Goal: Task Accomplishment & Management: Manage account settings

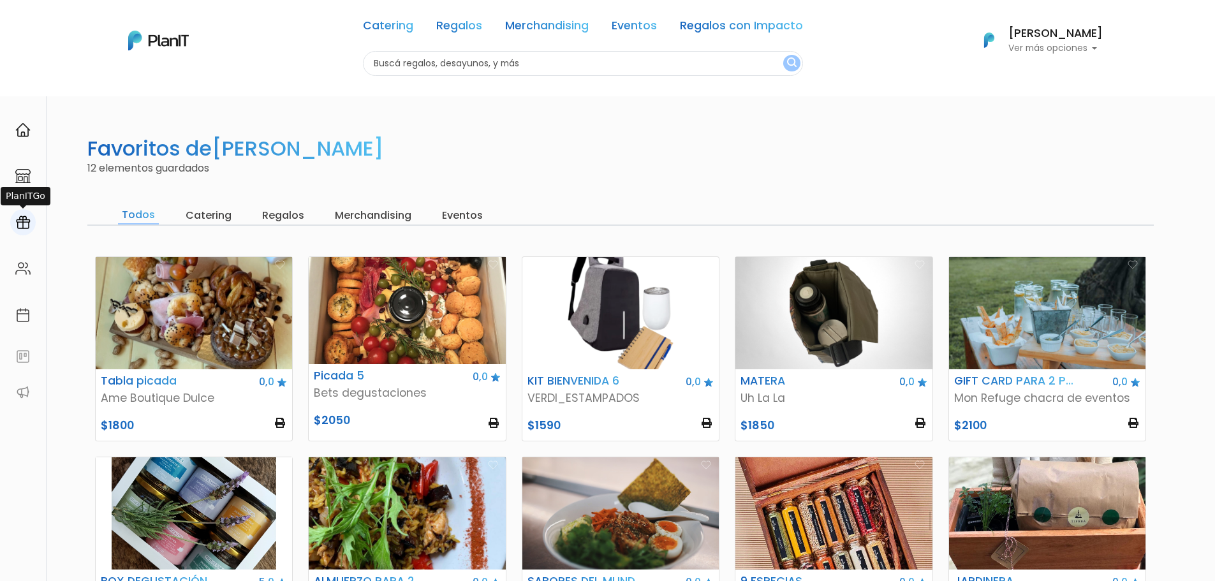
click at [21, 228] on img at bounding box center [22, 222] width 15 height 15
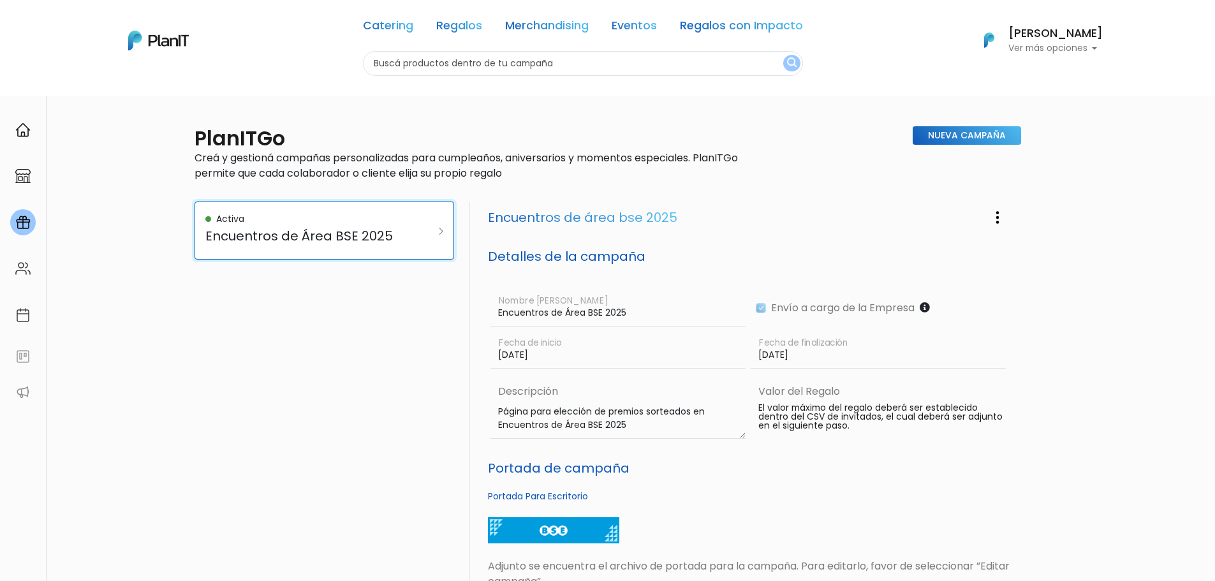
click at [413, 239] on link "Activa Encuentros de Área BSE 2025" at bounding box center [325, 231] width 260 height 58
click at [994, 230] on button "button" at bounding box center [998, 217] width 32 height 31
click at [977, 255] on link "Editar Campaña" at bounding box center [955, 253] width 115 height 28
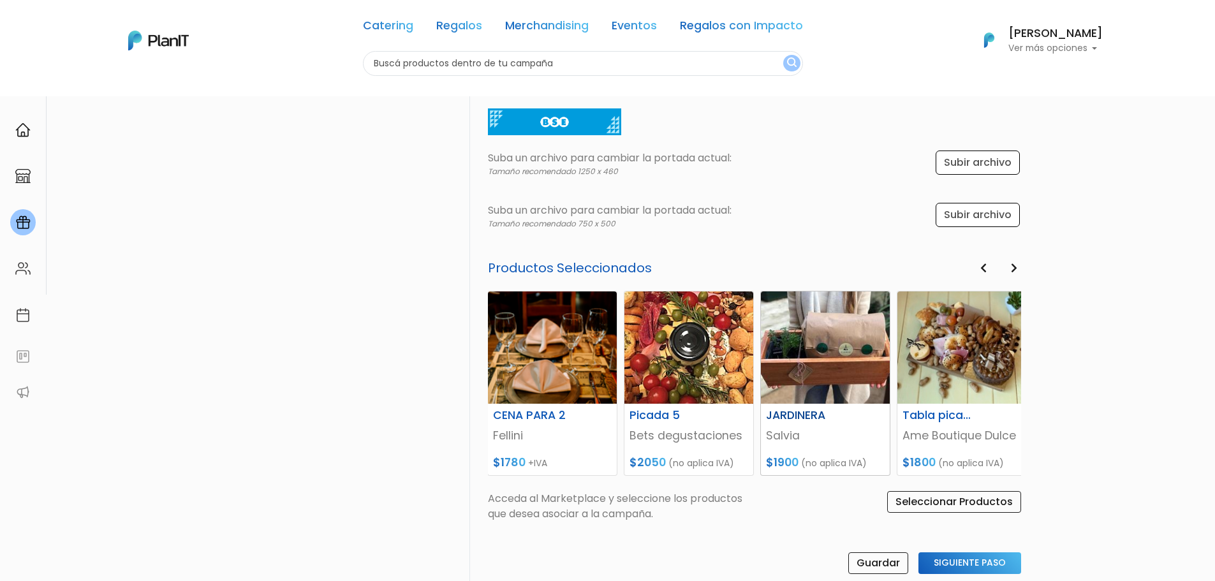
scroll to position [503, 0]
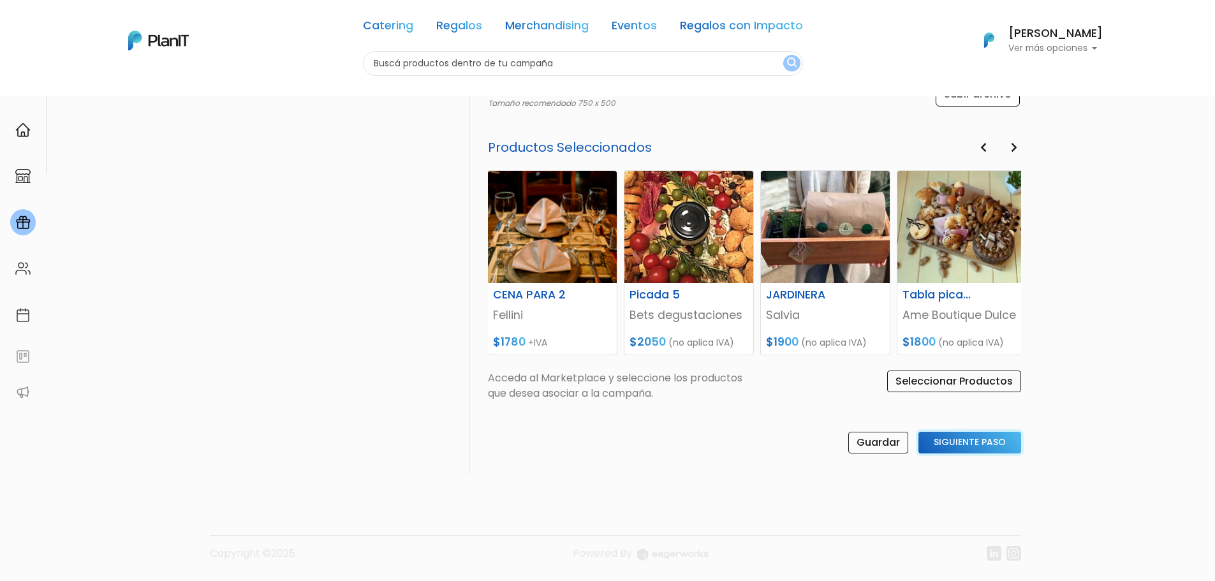
click at [973, 436] on input "Siguiente Paso" at bounding box center [970, 443] width 103 height 22
select select "custom"
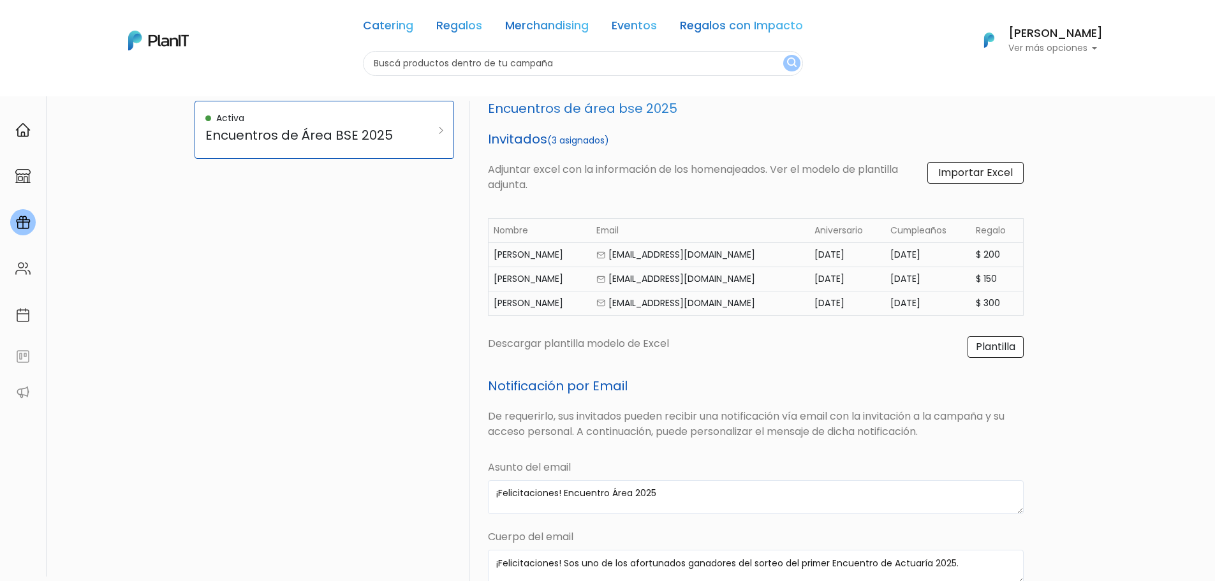
scroll to position [100, 0]
click at [975, 182] on label "Importar Excel" at bounding box center [975, 174] width 96 height 22
click at [0, 0] on input "Importar Excel" at bounding box center [0, 0] width 0 height 0
click at [1019, 346] on link "Plantilla" at bounding box center [996, 348] width 56 height 22
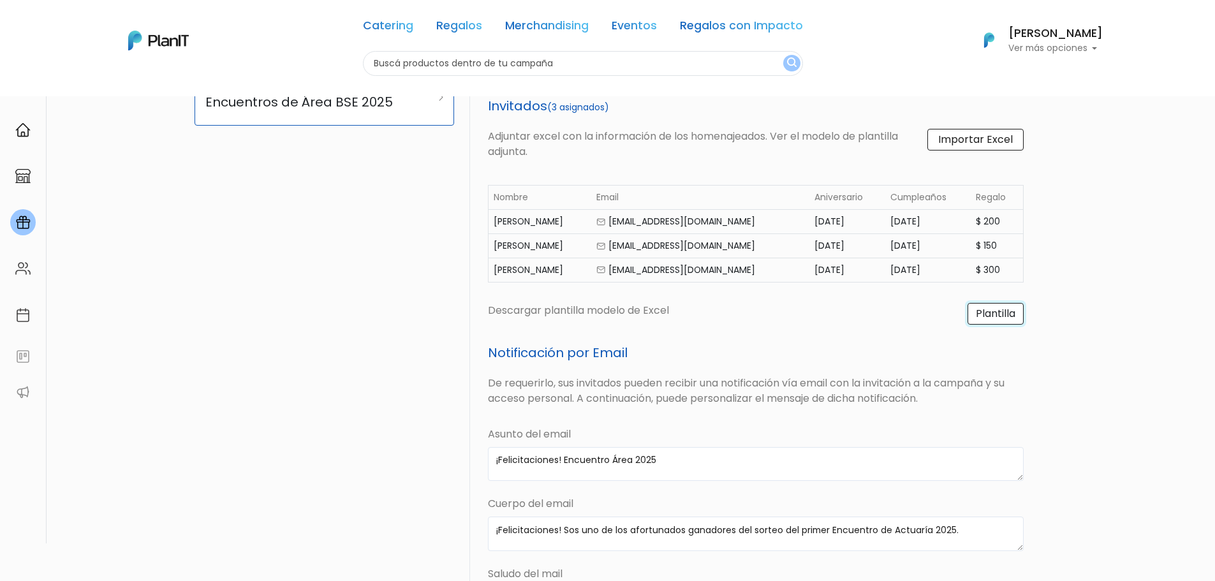
scroll to position [0, 0]
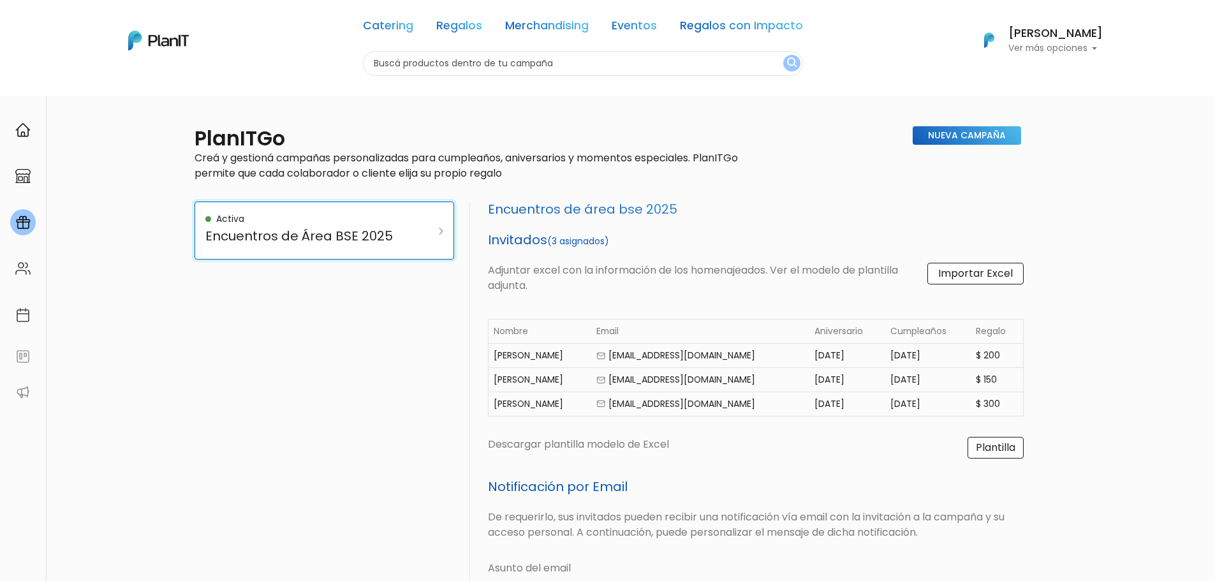
click at [246, 238] on h5 "Encuentros de Área BSE 2025" at bounding box center [306, 235] width 202 height 15
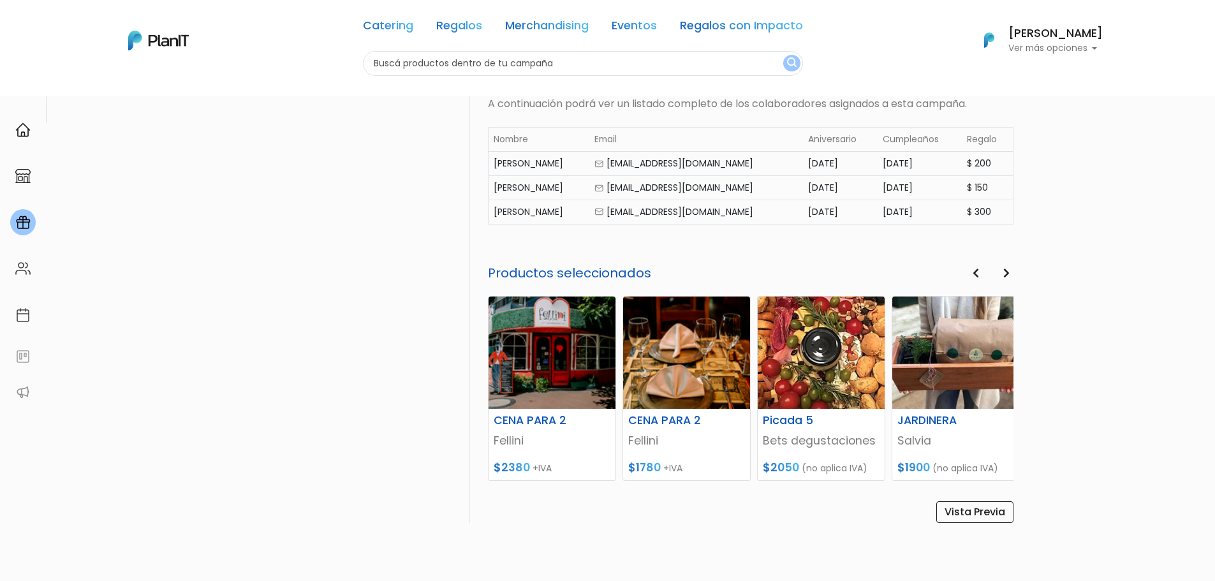
scroll to position [603, 0]
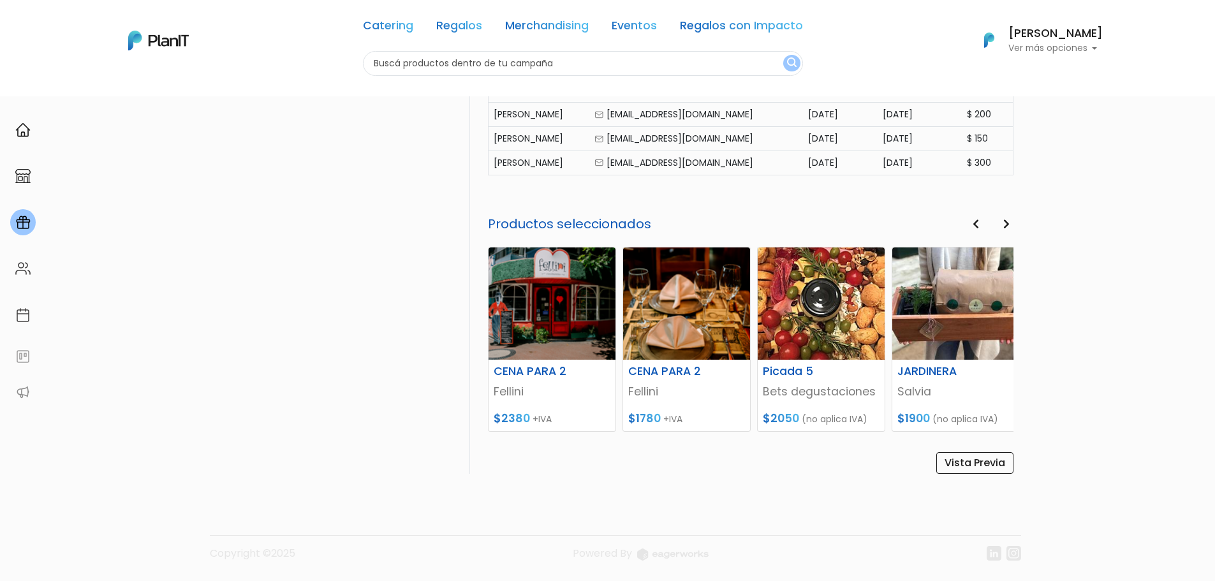
click at [1010, 221] on button "Next" at bounding box center [1007, 224] width 14 height 17
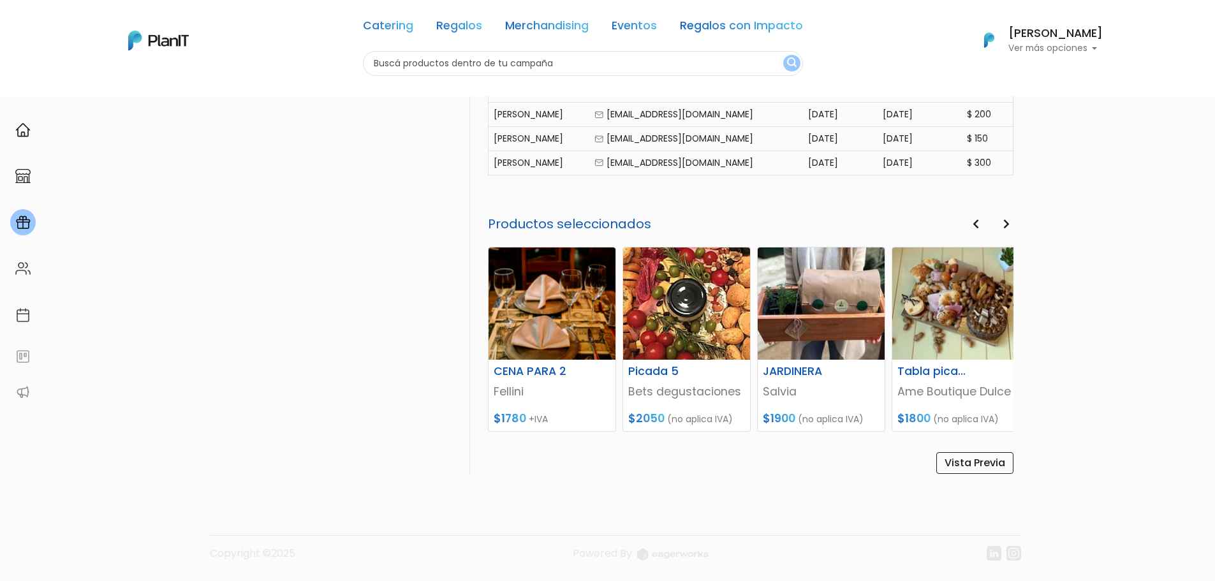
click at [973, 222] on icon "button" at bounding box center [976, 224] width 6 height 10
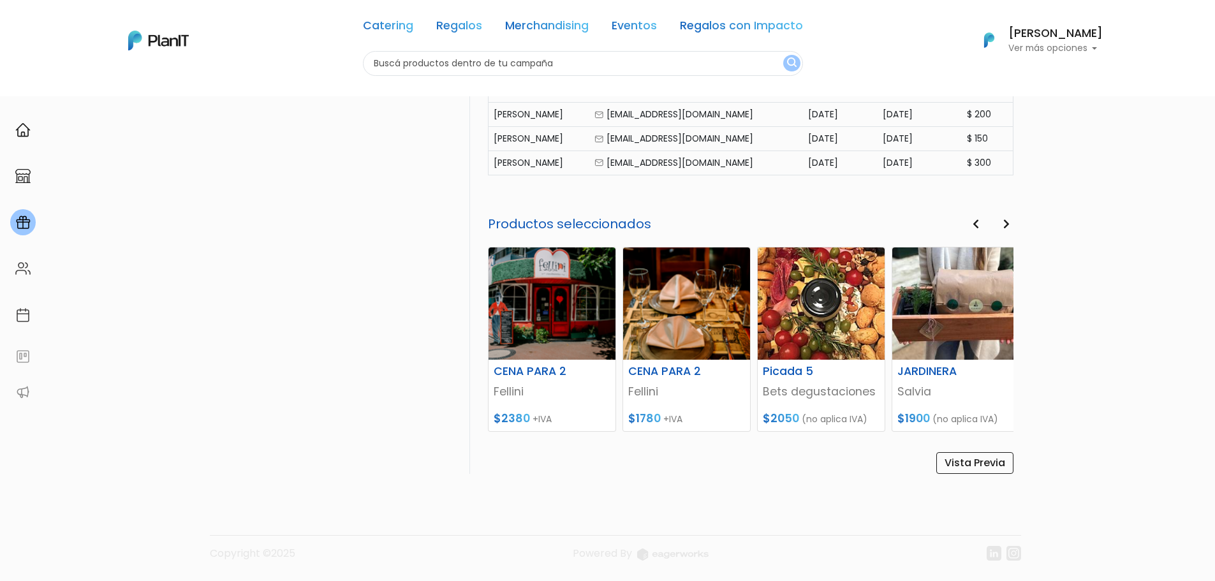
click at [1007, 225] on icon "button" at bounding box center [1006, 224] width 6 height 10
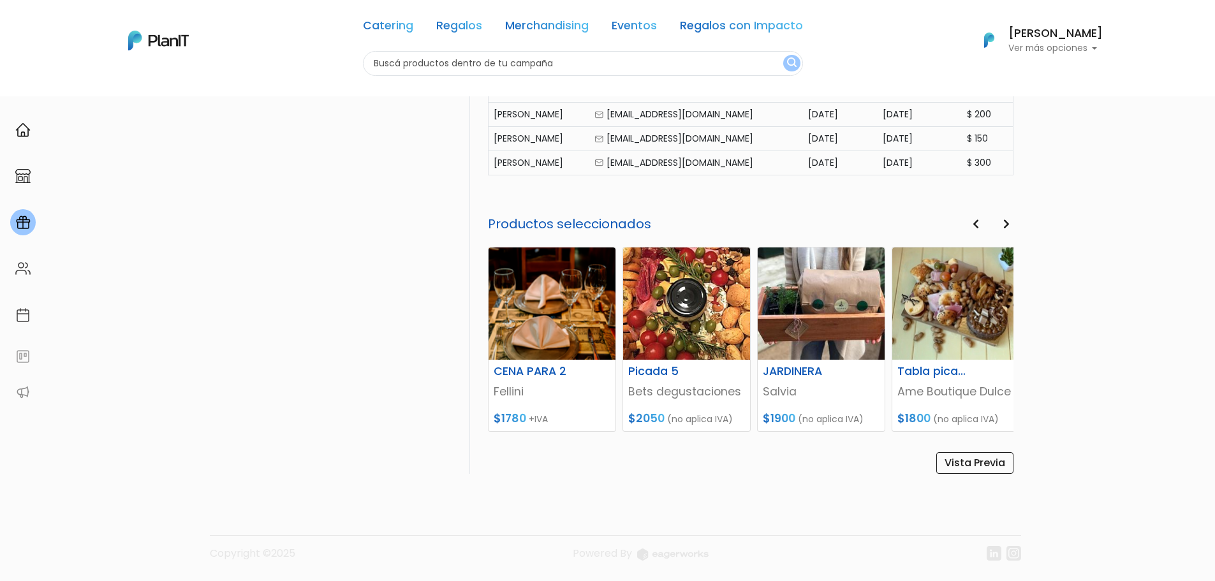
click at [1007, 225] on icon "button" at bounding box center [1006, 224] width 6 height 10
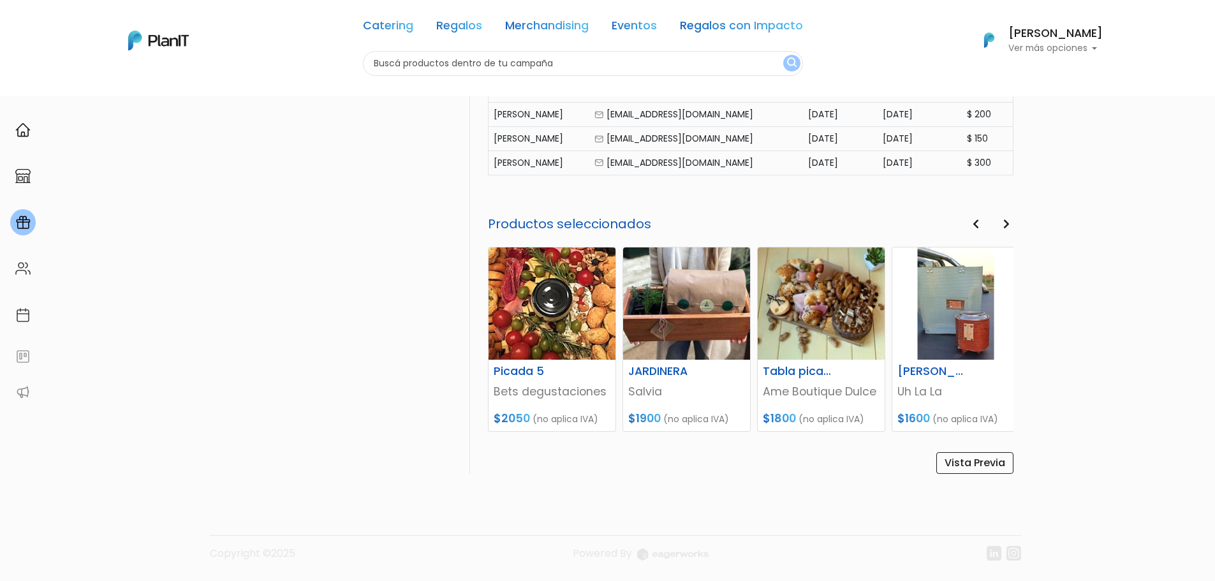
click at [1007, 225] on icon "button" at bounding box center [1006, 224] width 6 height 10
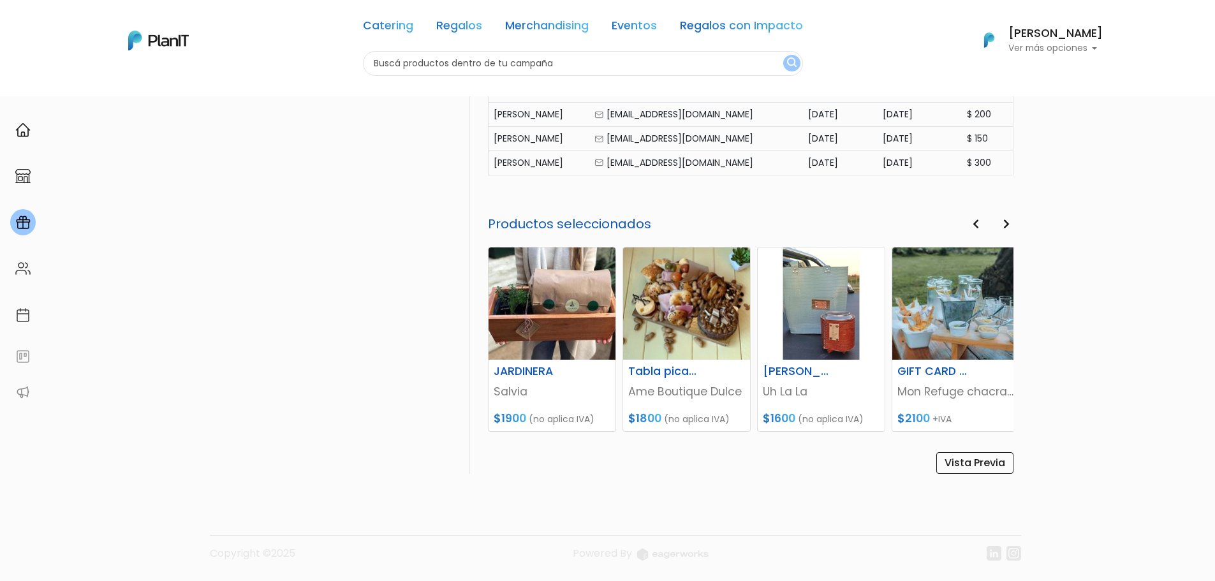
click at [1007, 225] on icon "button" at bounding box center [1006, 224] width 6 height 10
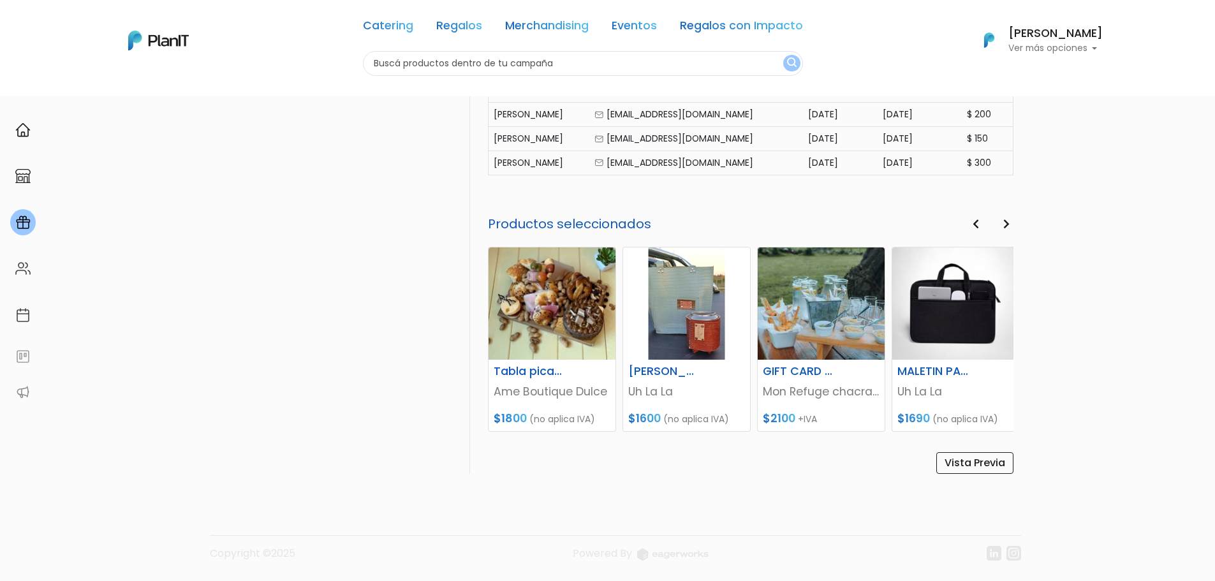
click at [1007, 225] on icon "button" at bounding box center [1006, 224] width 6 height 10
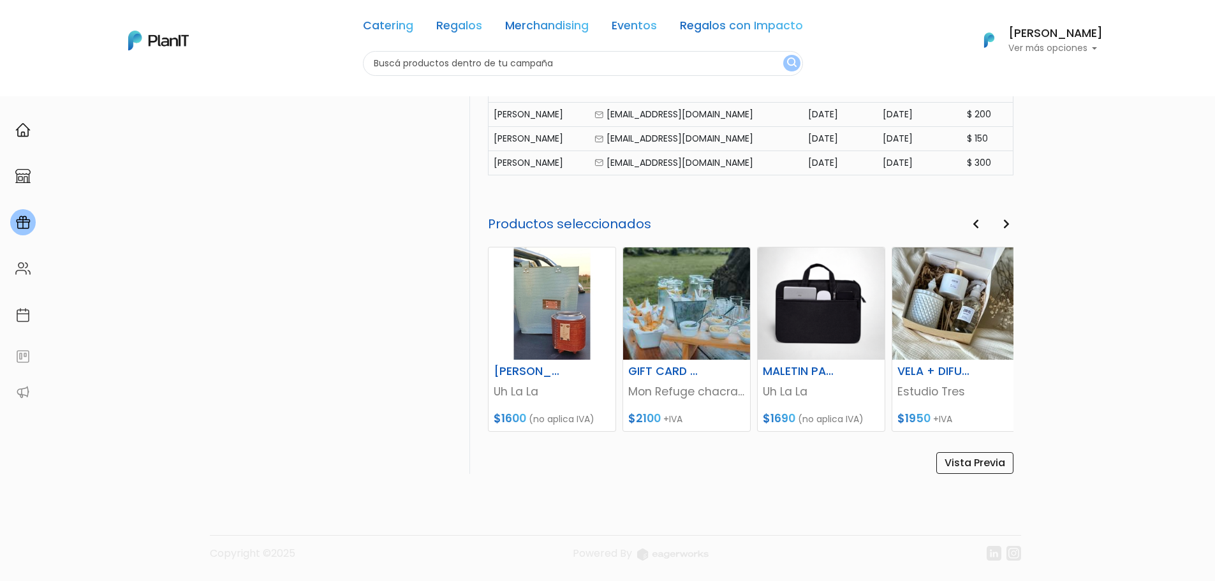
click at [1007, 225] on icon "button" at bounding box center [1006, 224] width 6 height 10
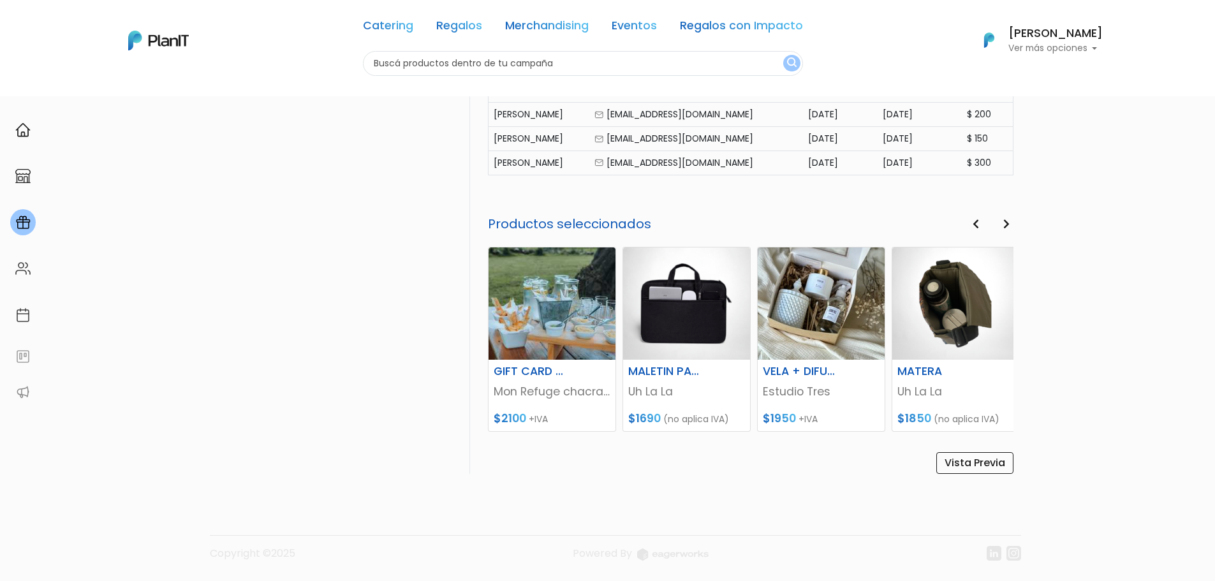
click at [1007, 225] on icon "button" at bounding box center [1006, 224] width 6 height 10
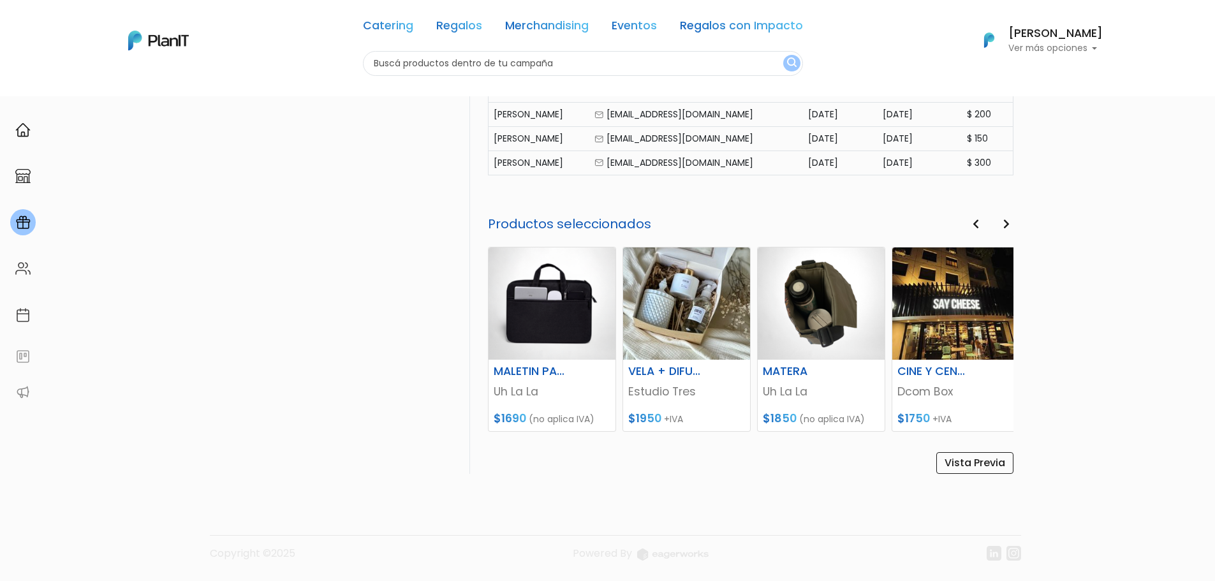
click at [1007, 225] on icon "button" at bounding box center [1006, 224] width 6 height 10
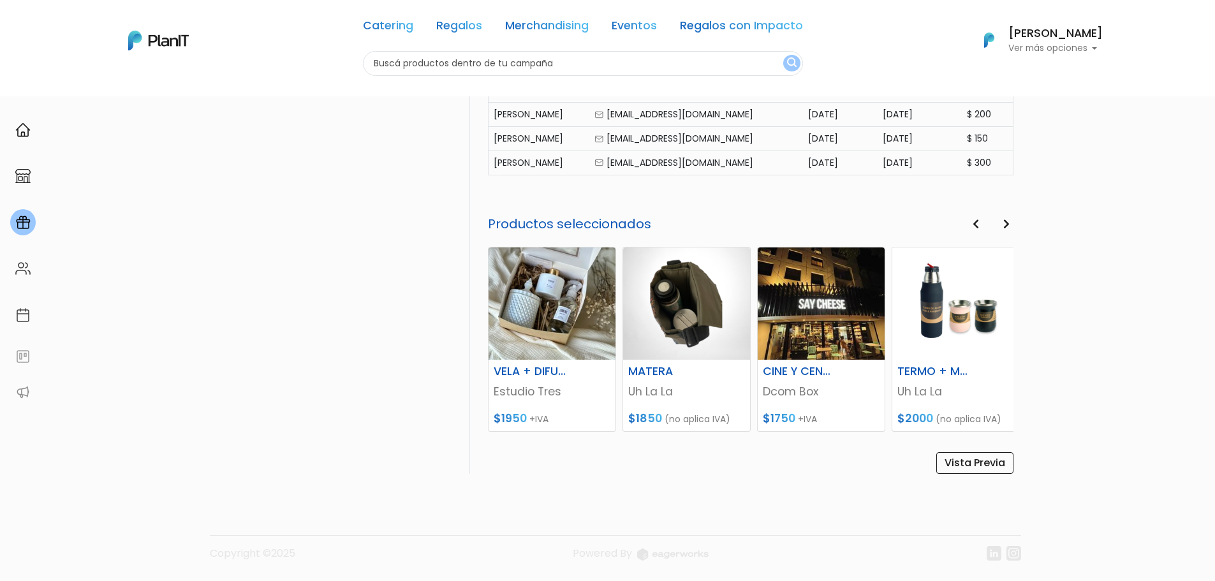
click at [1007, 225] on icon "button" at bounding box center [1006, 224] width 6 height 10
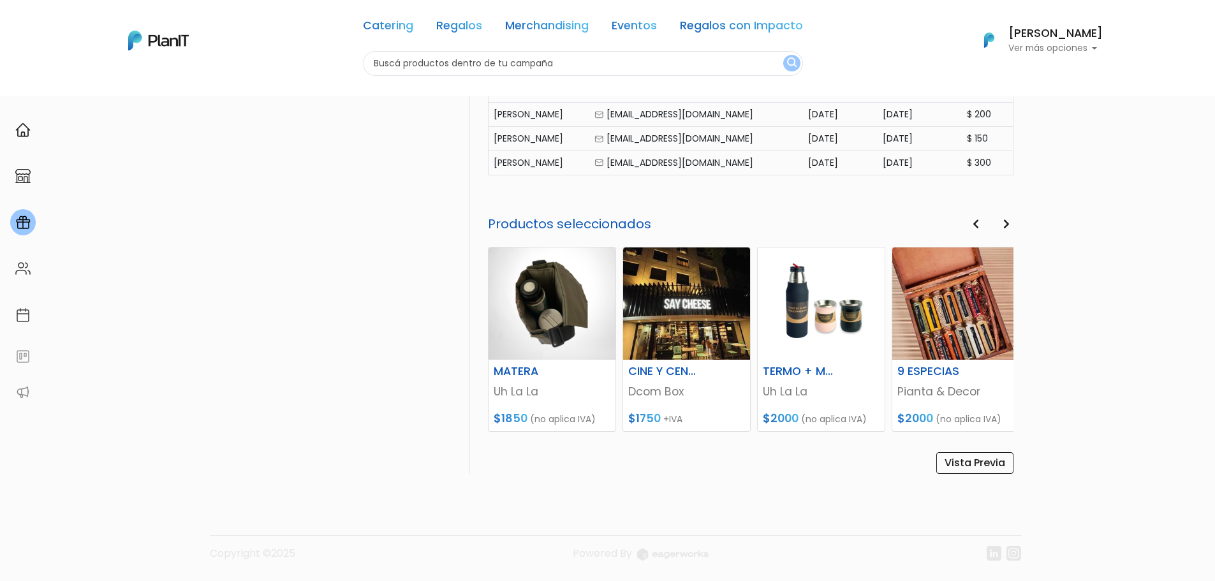
click at [1007, 225] on icon "button" at bounding box center [1006, 224] width 6 height 10
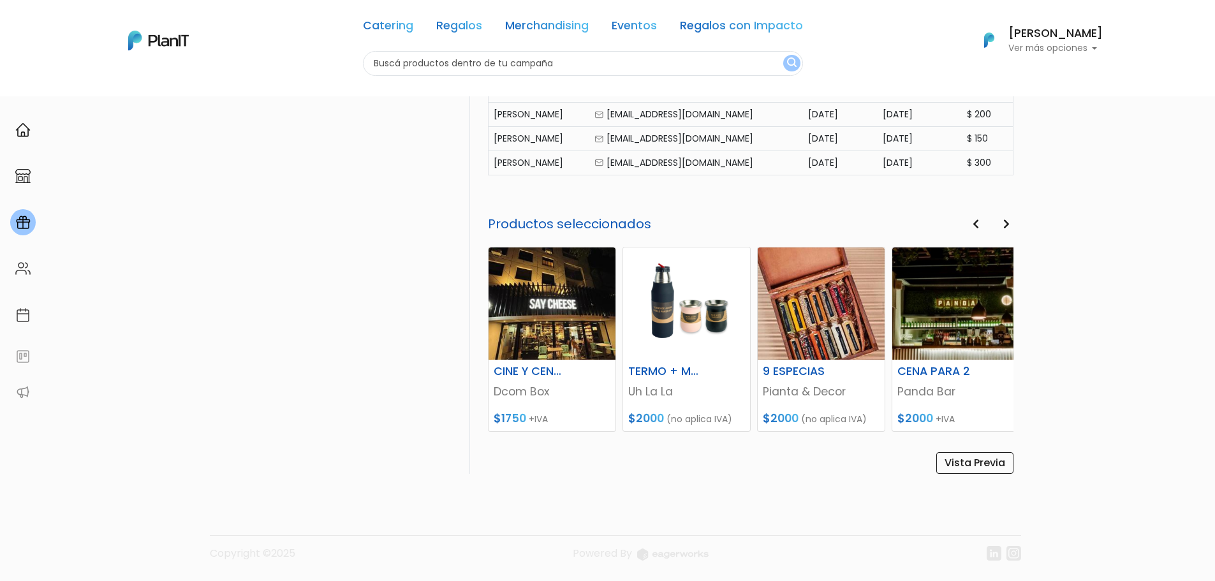
click at [1007, 225] on icon "button" at bounding box center [1006, 224] width 6 height 10
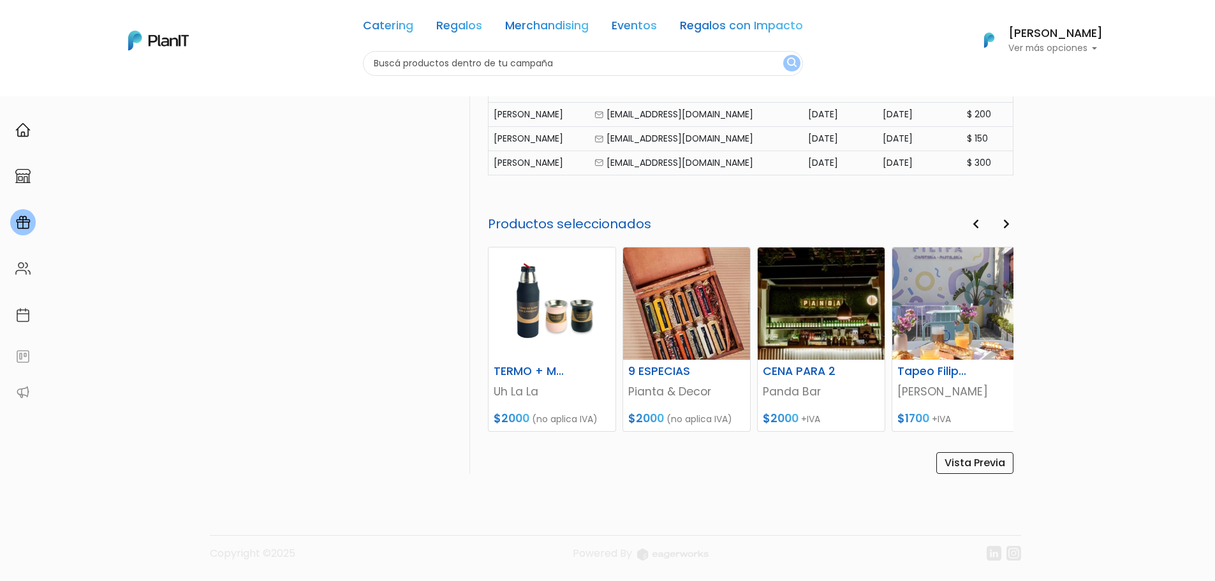
click at [1007, 225] on icon "button" at bounding box center [1006, 224] width 6 height 10
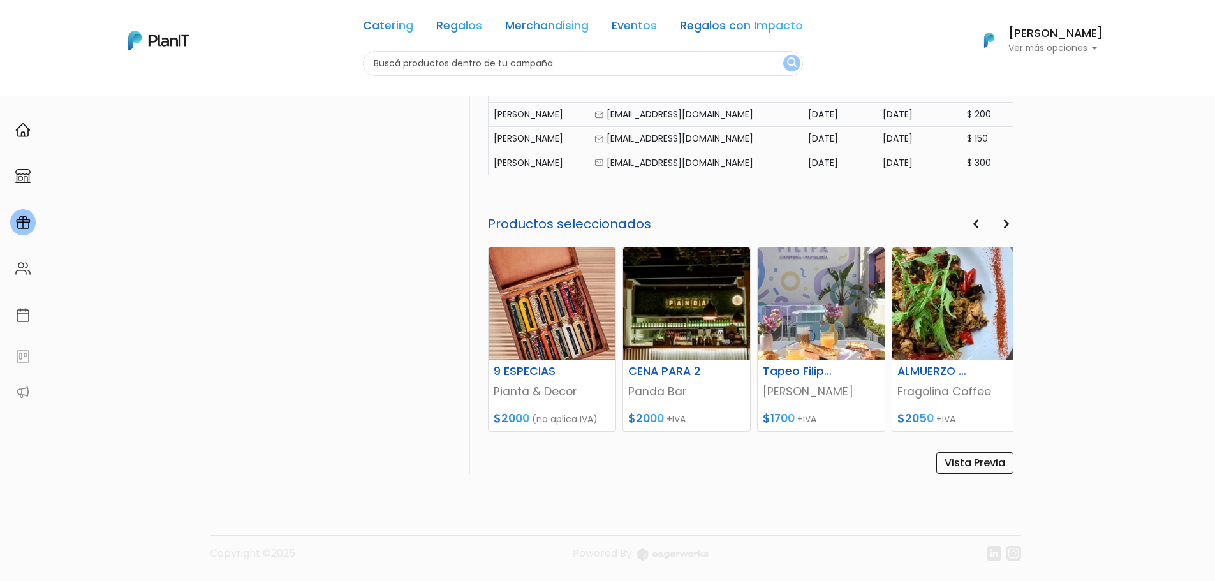
click at [1131, 286] on div "PlanITGo Creá y gestioná campañas personalizadas para cumpleaños, aniversarios …" at bounding box center [607, 36] width 1215 height 1089
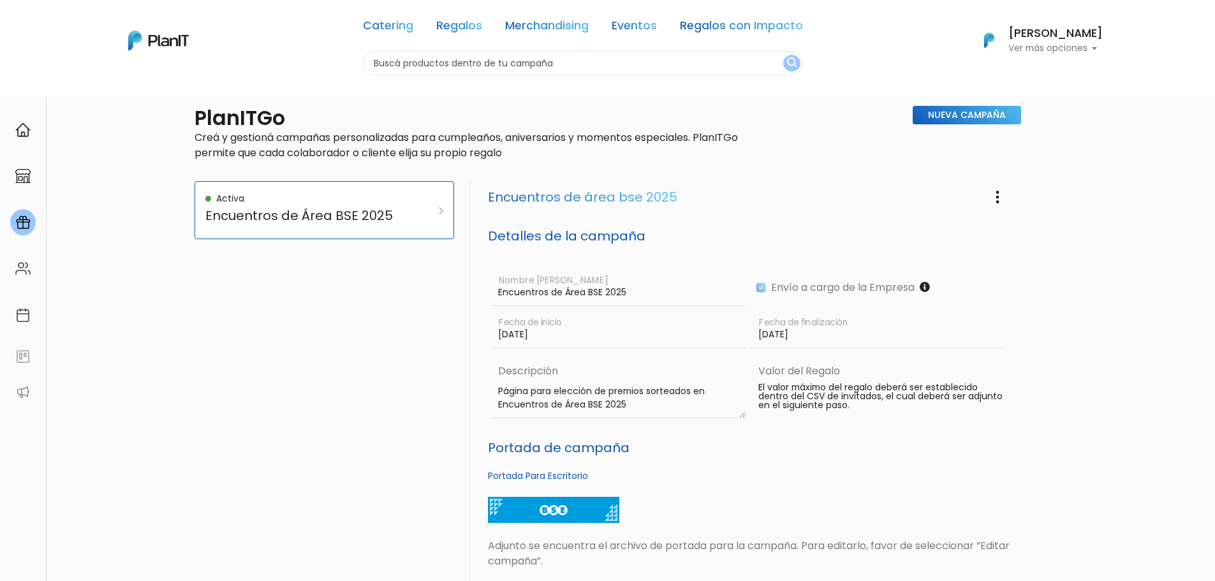
scroll to position [0, 0]
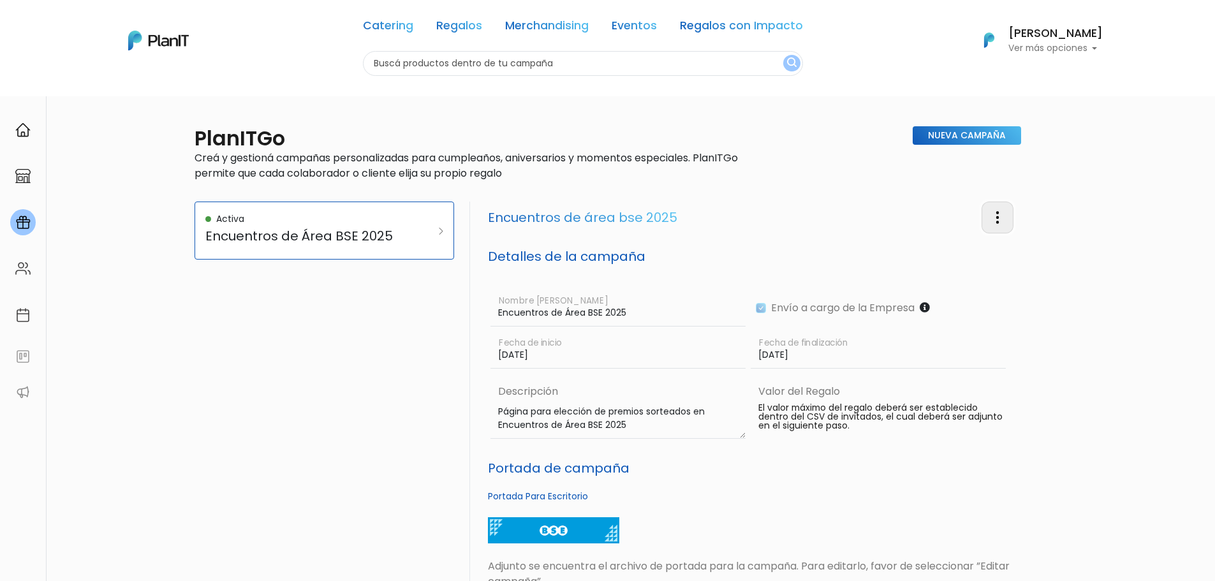
click at [988, 210] on button "button" at bounding box center [998, 217] width 32 height 31
click at [966, 251] on link "Editar Campaña" at bounding box center [955, 253] width 115 height 28
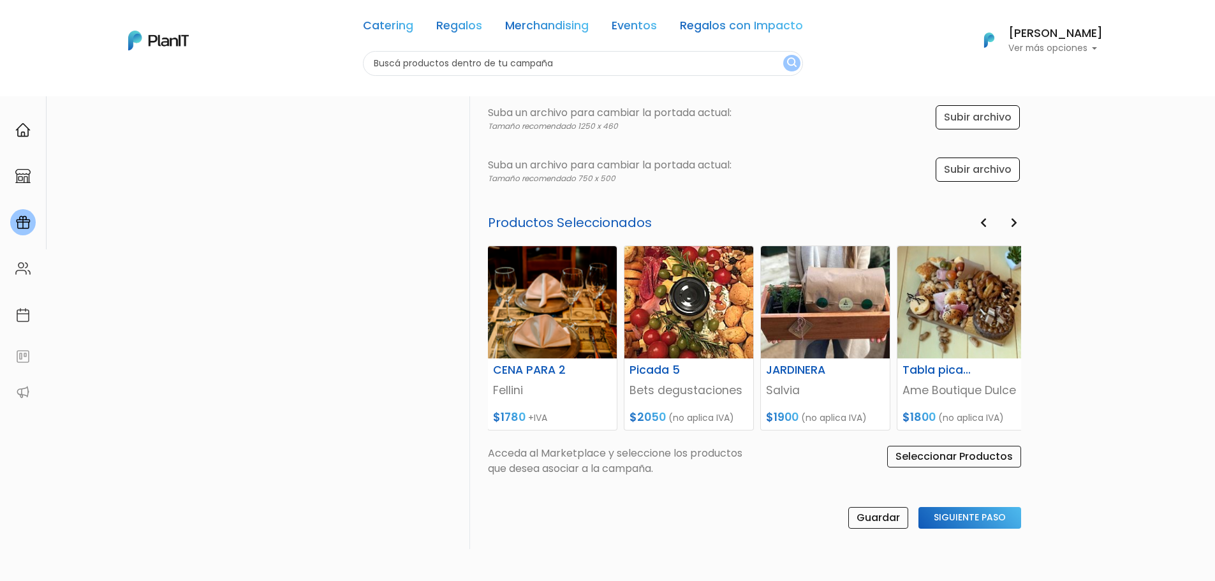
scroll to position [503, 0]
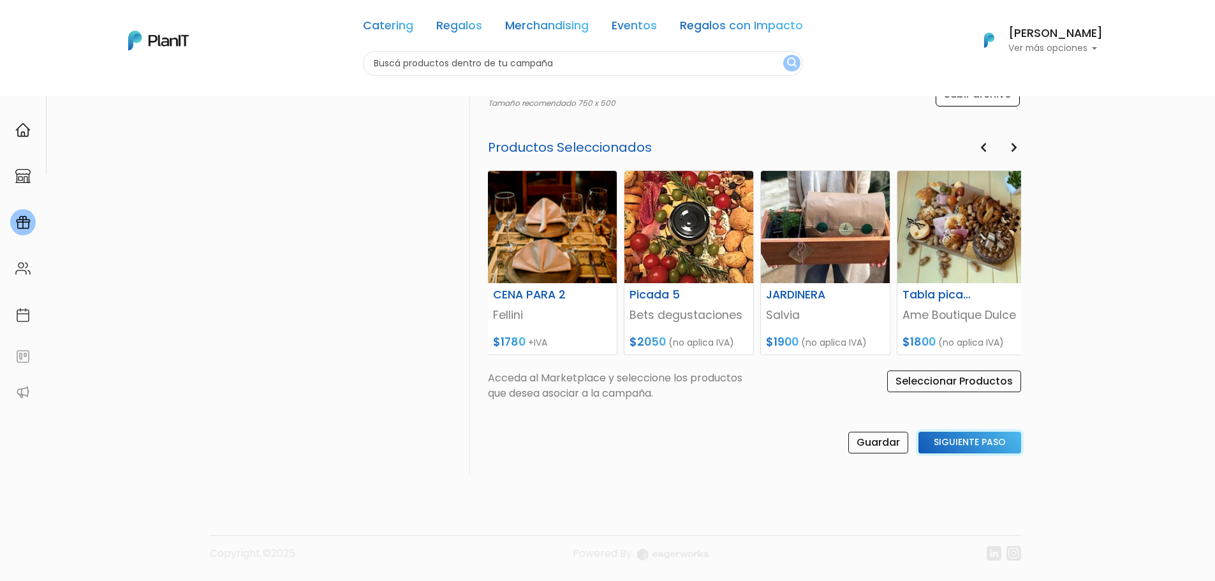
click at [994, 448] on input "Siguiente Paso" at bounding box center [970, 443] width 103 height 22
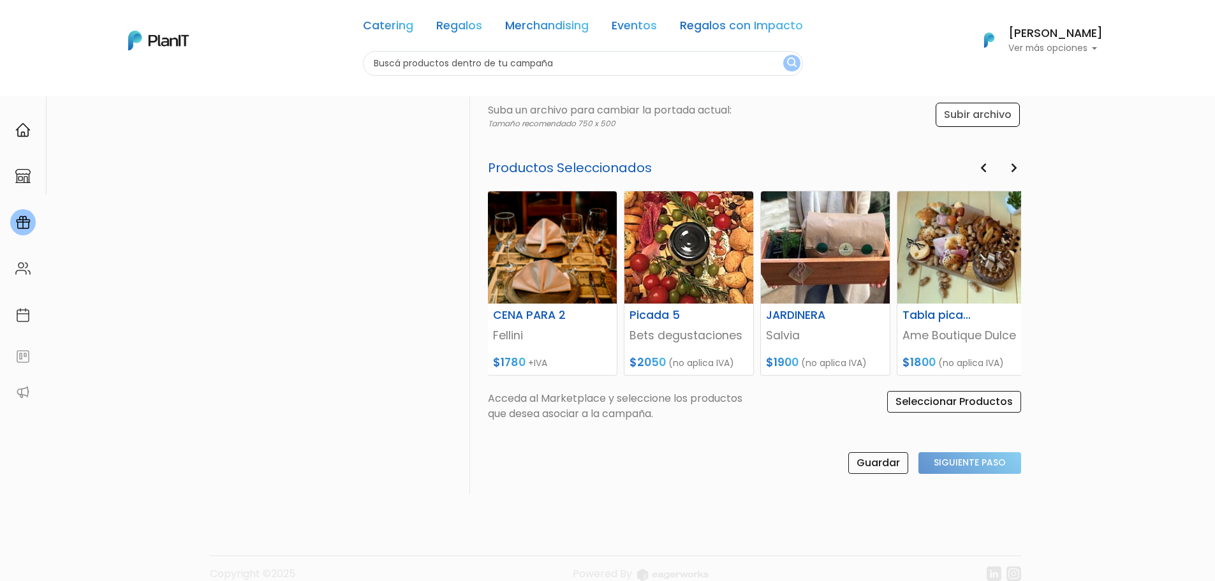
select select "custom"
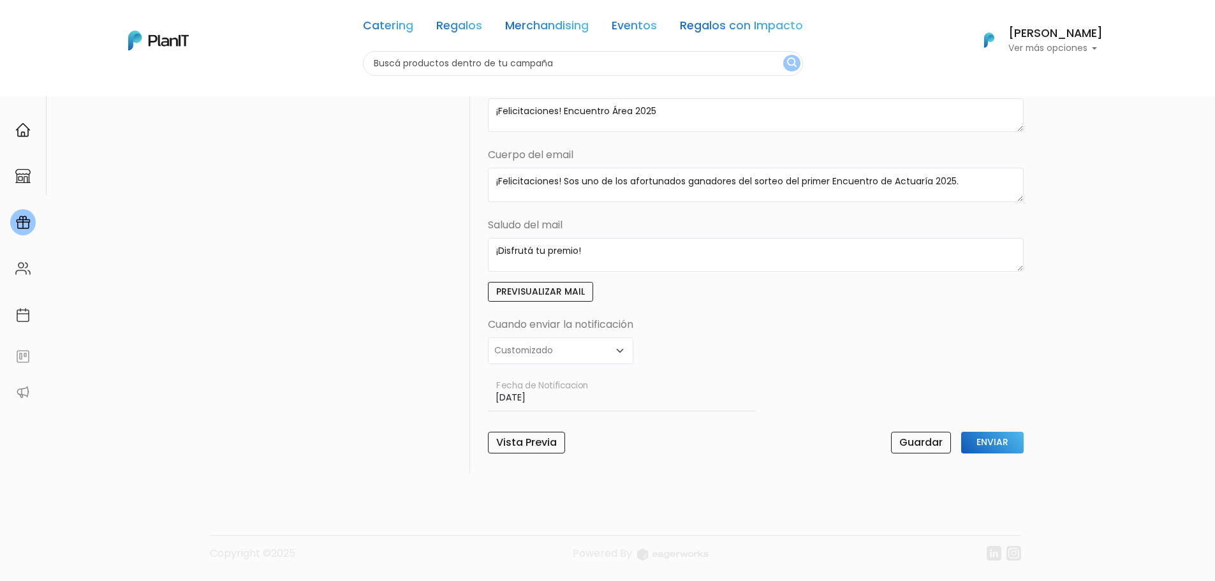
scroll to position [292, 0]
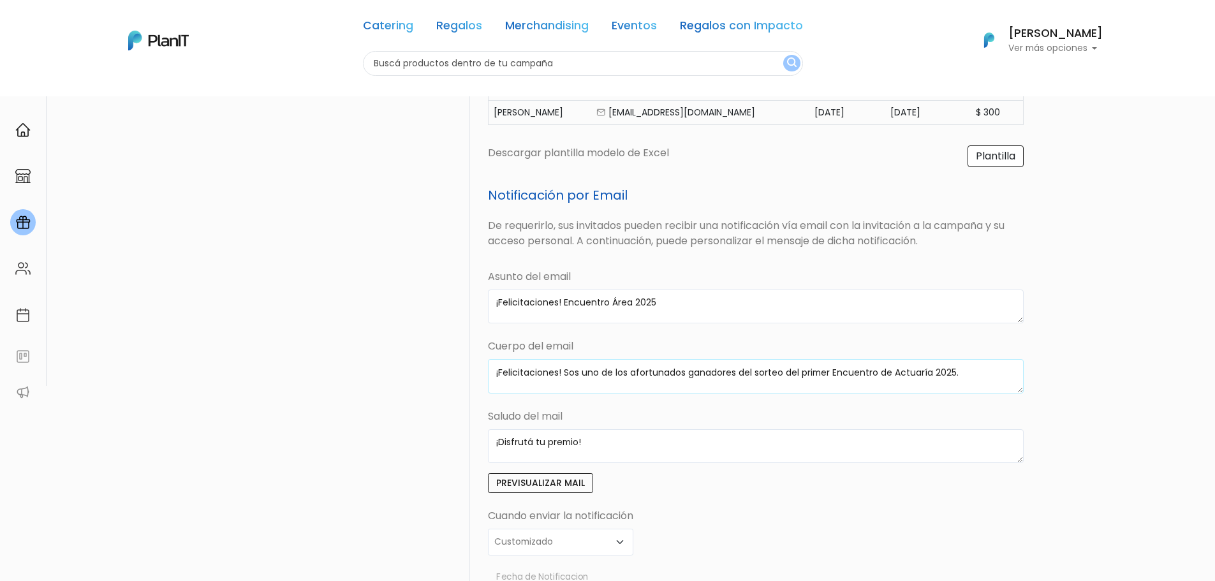
click at [911, 374] on textarea "¡Felicitaciones! Sos uno de los afortunados ganadores del sorteo del primer Enc…" at bounding box center [756, 376] width 536 height 34
drag, startPoint x: 933, startPoint y: 371, endPoint x: 880, endPoint y: 371, distance: 52.3
click at [880, 371] on textarea "¡Felicitaciones! Sos uno de los afortunados ganadores del sorteo del primer Enc…" at bounding box center [756, 376] width 536 height 34
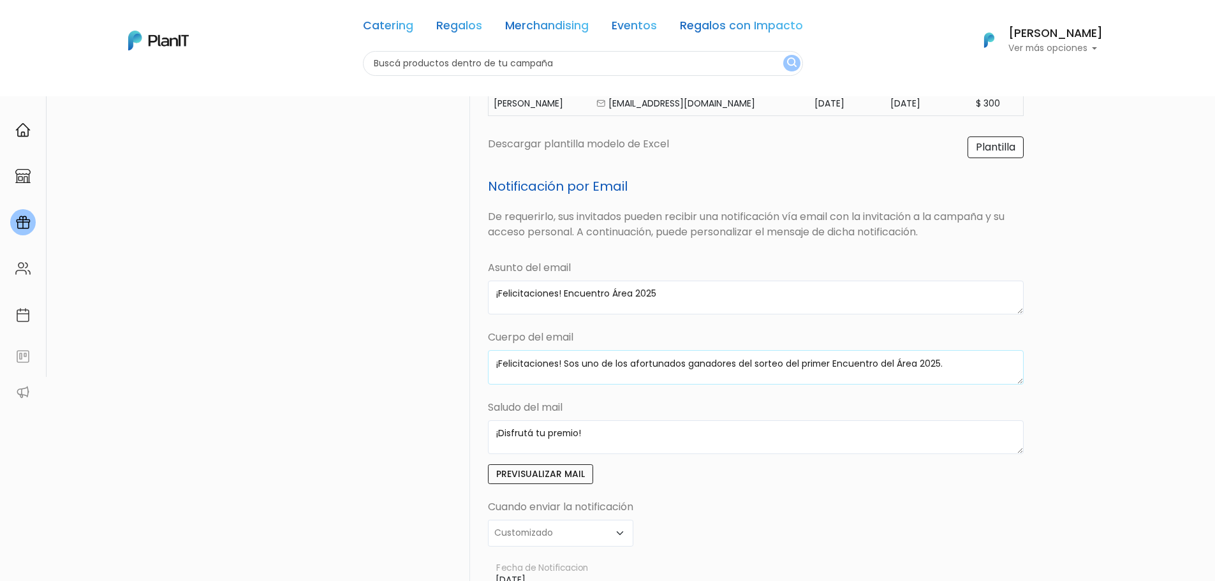
scroll to position [419, 0]
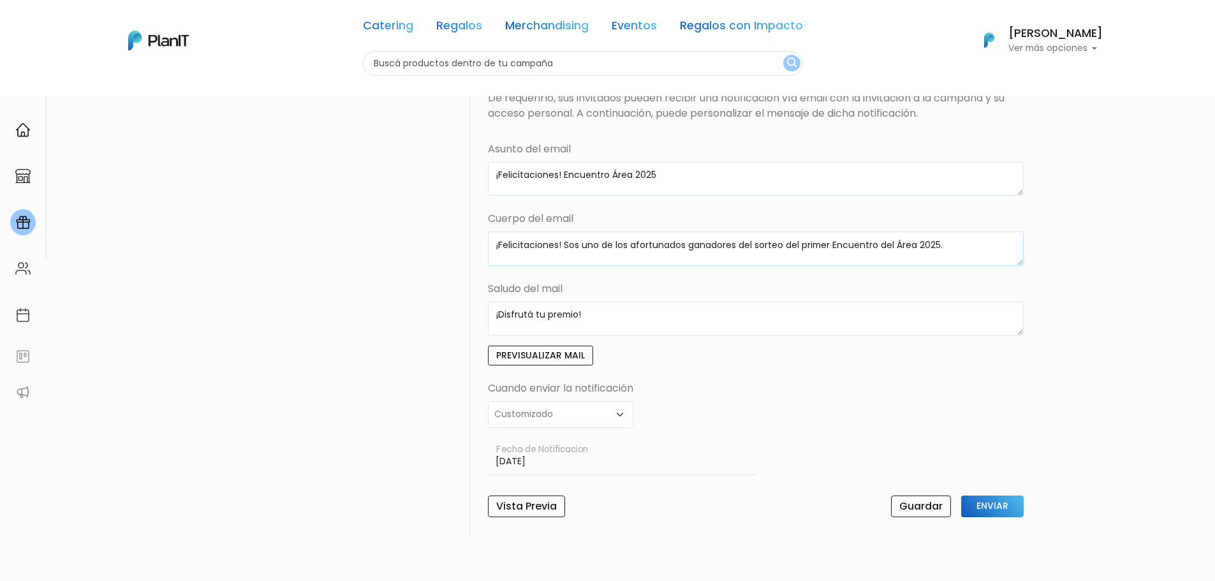
type textarea "¡Felicitaciones! Sos uno de los afortunados ganadores del sorteo del primer Enc…"
drag, startPoint x: 550, startPoint y: 462, endPoint x: 452, endPoint y: 462, distance: 98.2
click at [452, 462] on div "Activa Encuentros de Área BSE 2025 Encuentros de área bse 2025 Invitados (3 asi…" at bounding box center [608, 159] width 827 height 755
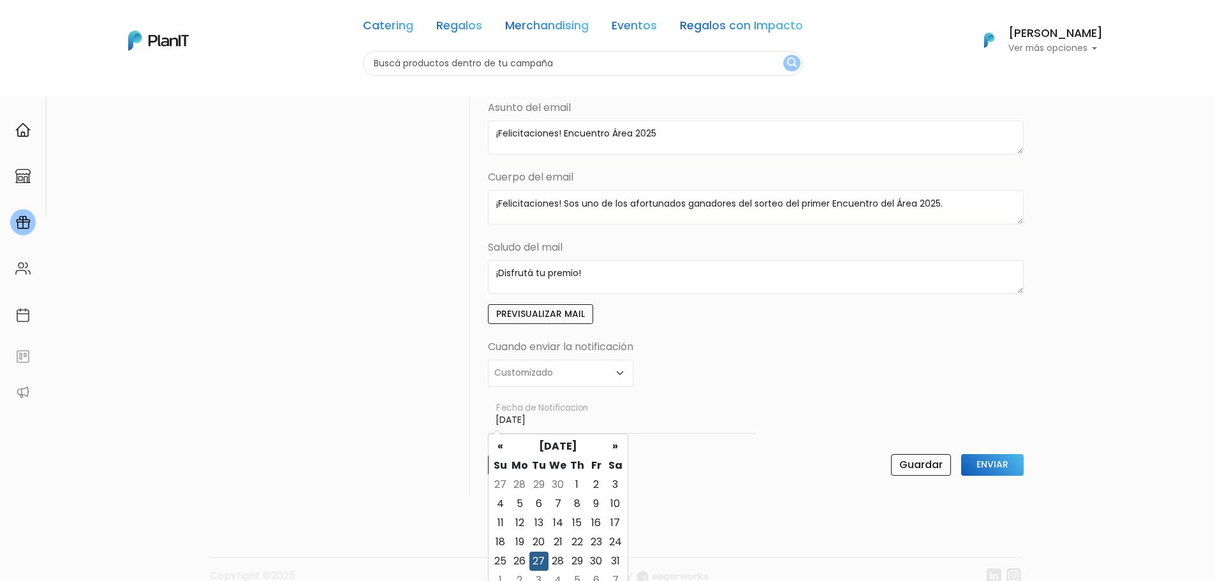
scroll to position [483, 0]
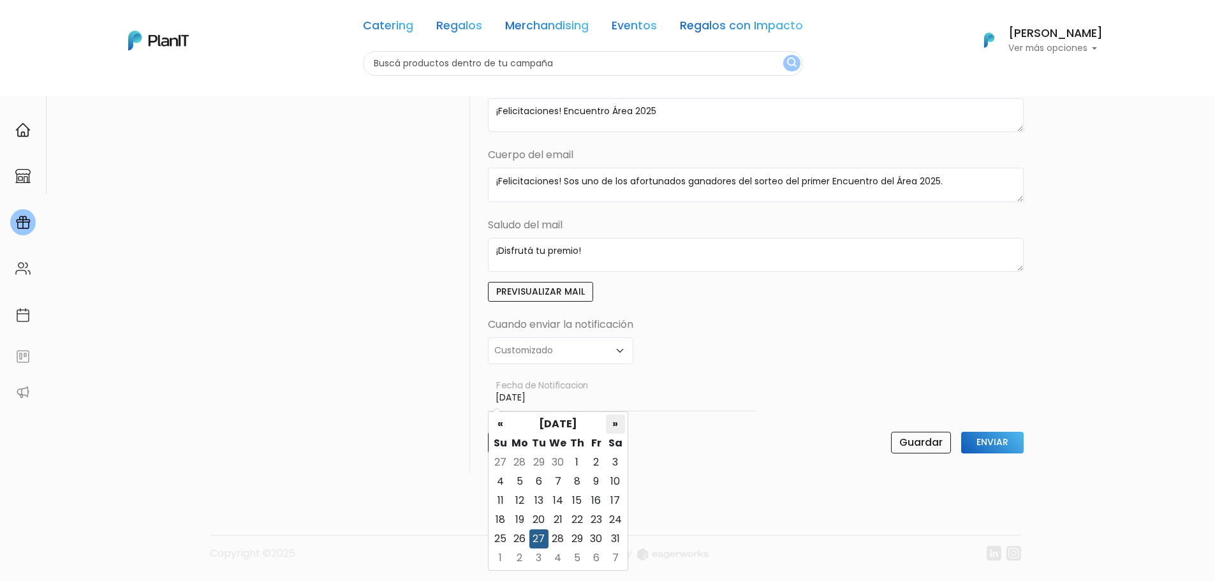
click at [614, 424] on th "»" at bounding box center [615, 424] width 19 height 19
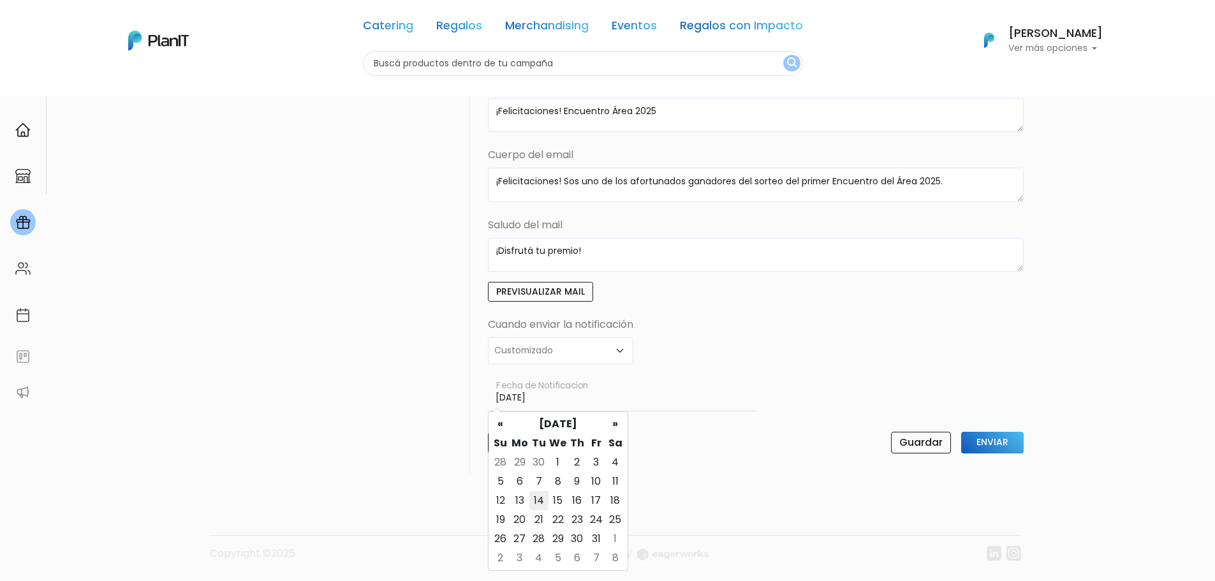
click at [538, 497] on td "14" at bounding box center [538, 500] width 19 height 19
type input "14/10/2025"
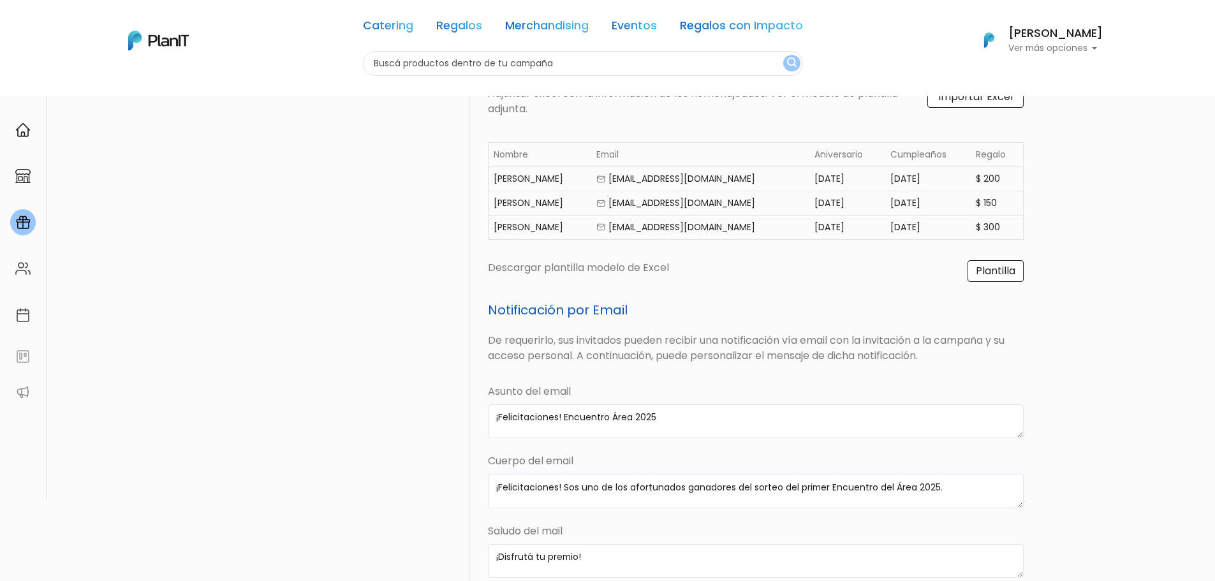
scroll to position [164, 0]
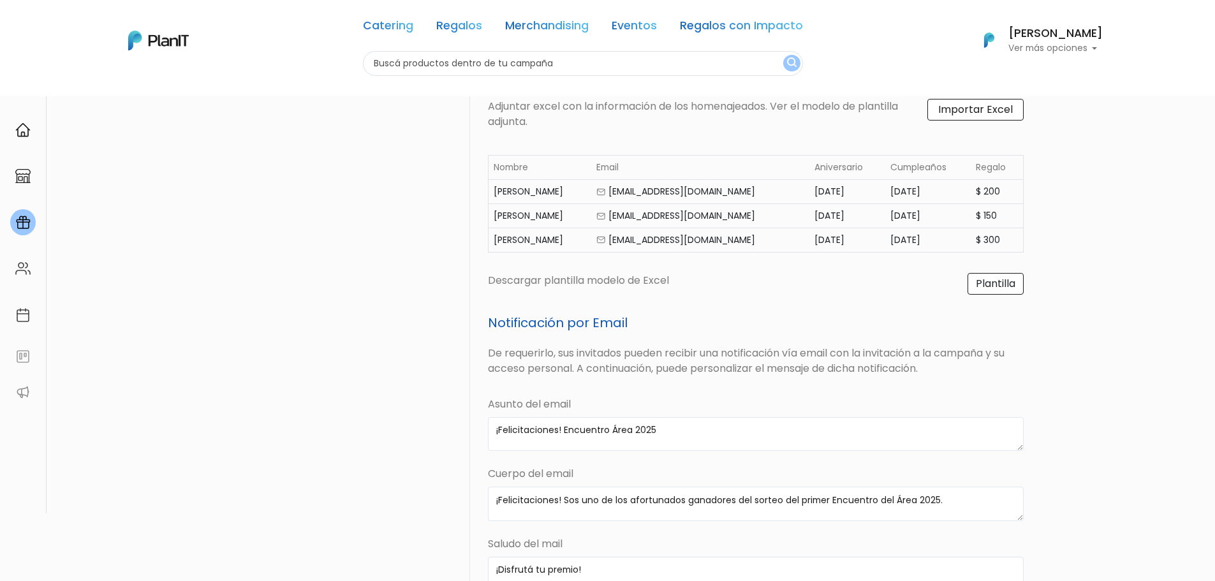
click at [985, 102] on label "Importar Excel" at bounding box center [975, 110] width 96 height 22
click at [0, 0] on input "Importar Excel" at bounding box center [0, 0] width 0 height 0
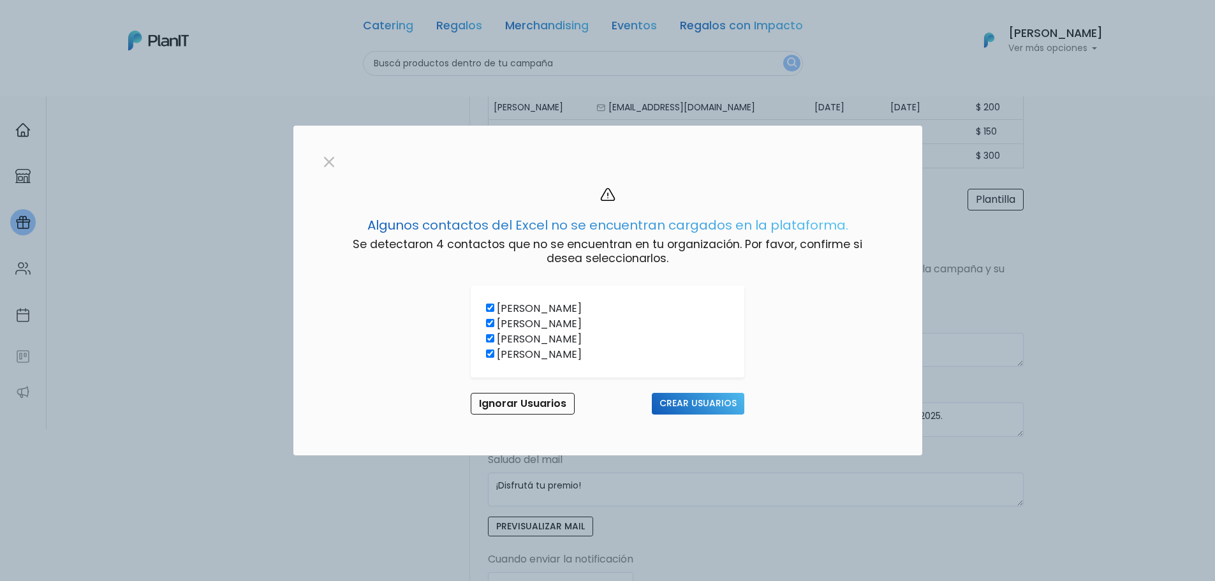
scroll to position [228, 0]
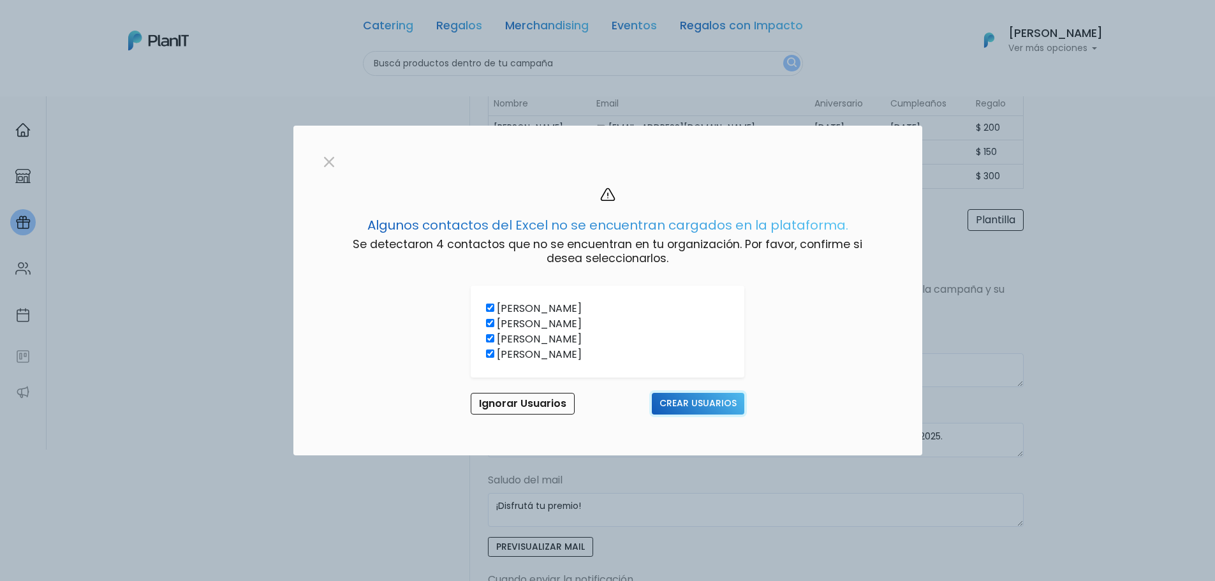
click at [709, 409] on input "Crear Usuarios" at bounding box center [698, 404] width 92 height 22
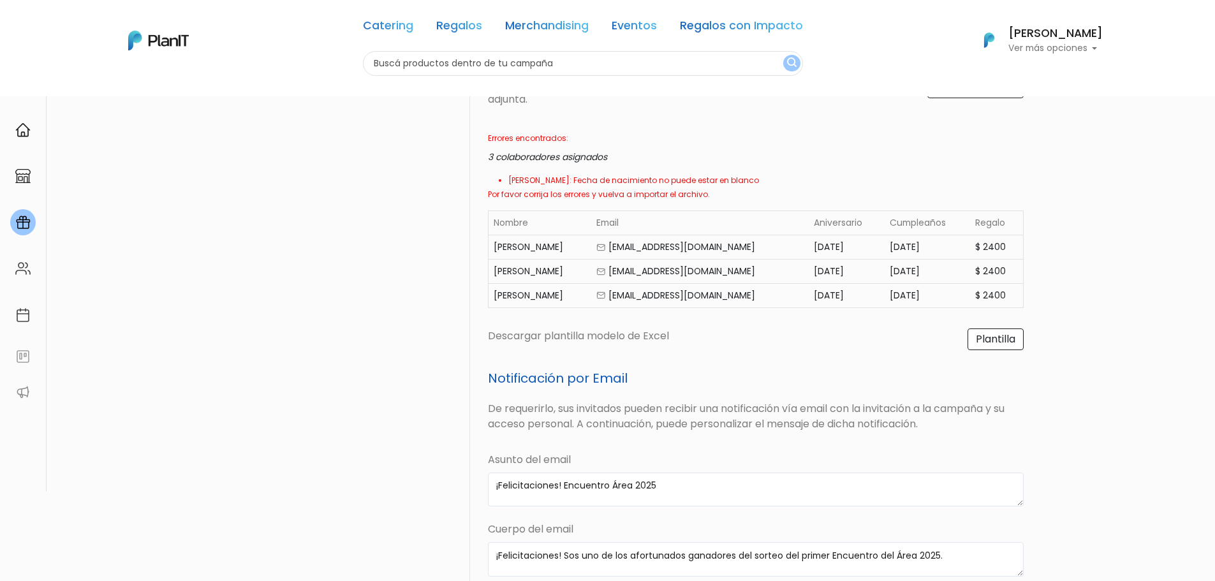
scroll to position [164, 0]
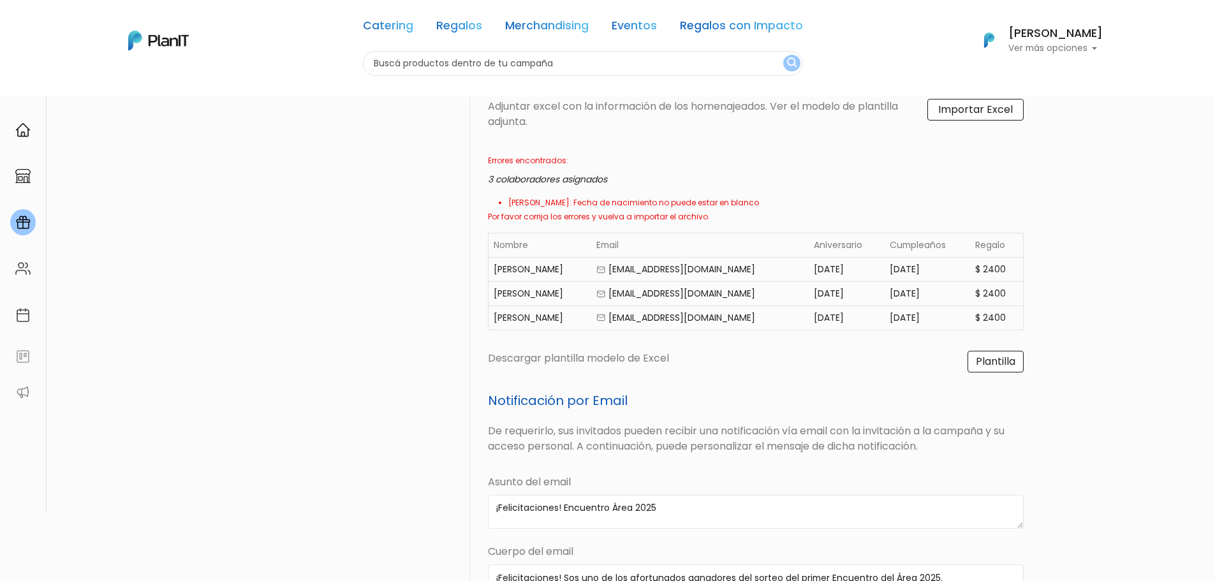
click at [966, 116] on label "Importar Excel" at bounding box center [975, 110] width 96 height 22
click at [0, 0] on input "Importar Excel" at bounding box center [0, 0] width 0 height 0
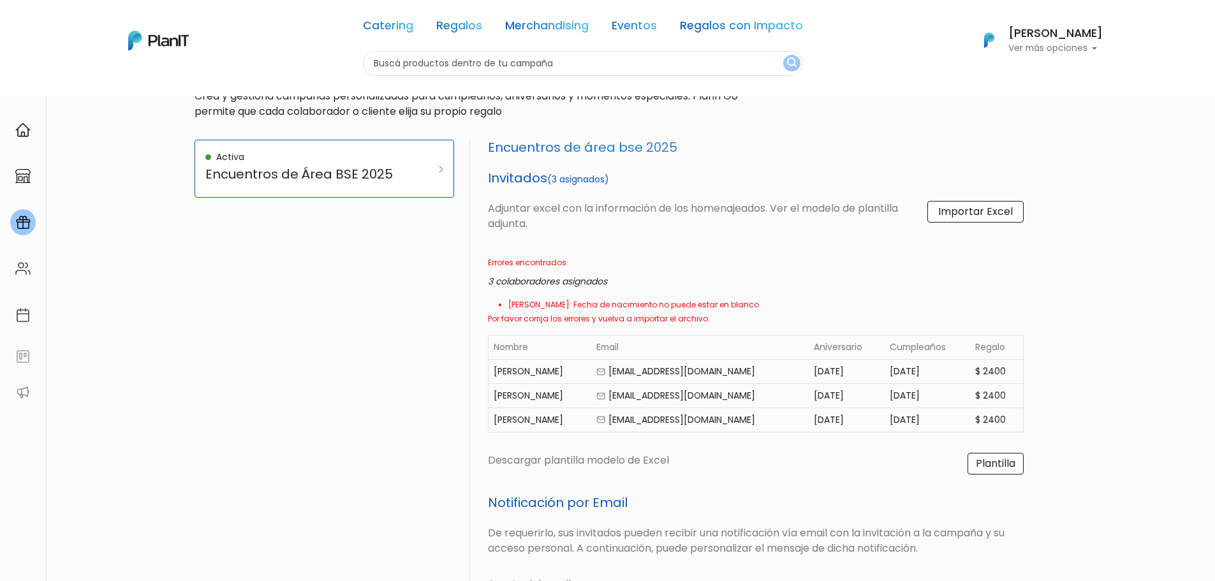
scroll to position [64, 0]
click at [977, 206] on label "Importar Excel" at bounding box center [975, 210] width 96 height 22
click at [0, 0] on input "Importar Excel" at bounding box center [0, 0] width 0 height 0
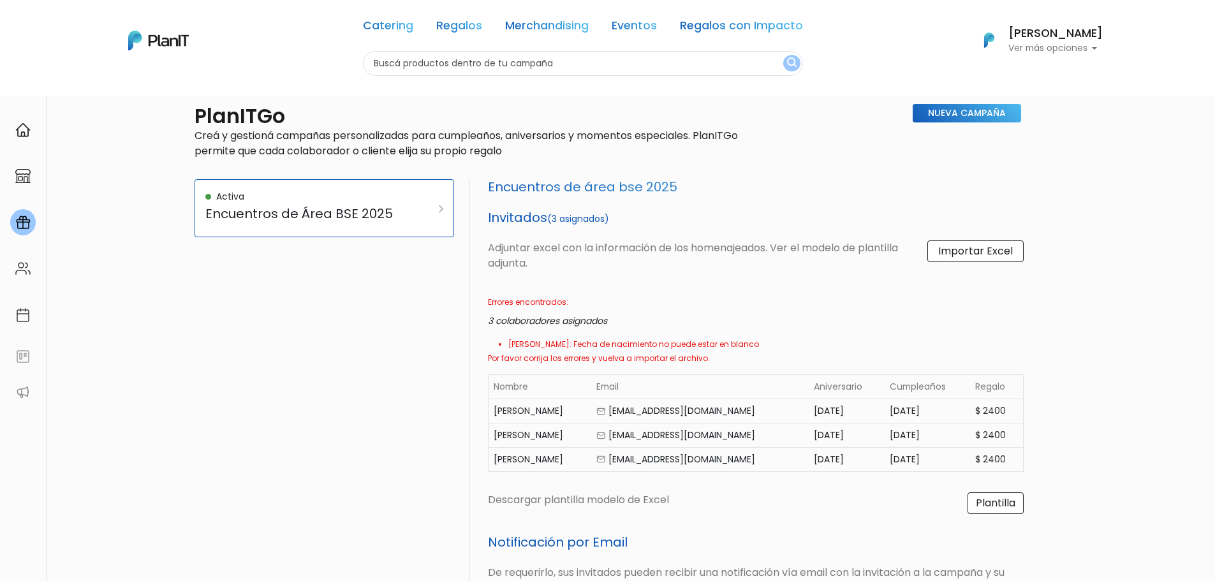
scroll to position [0, 0]
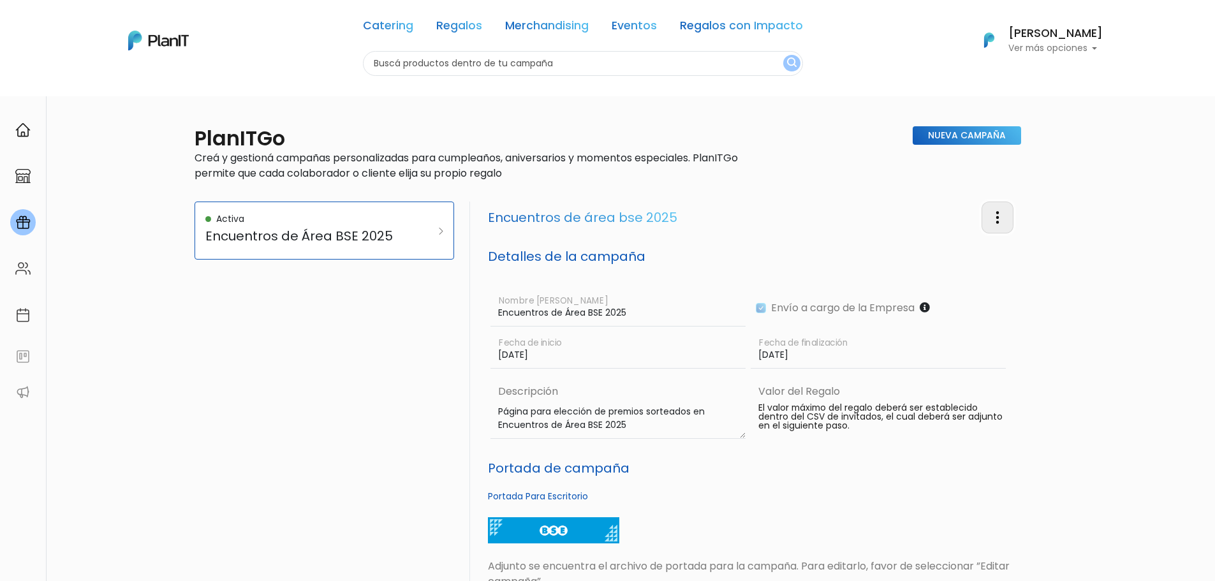
click at [996, 207] on button "button" at bounding box center [998, 217] width 32 height 31
click at [957, 245] on link "Editar Campaña" at bounding box center [955, 253] width 115 height 28
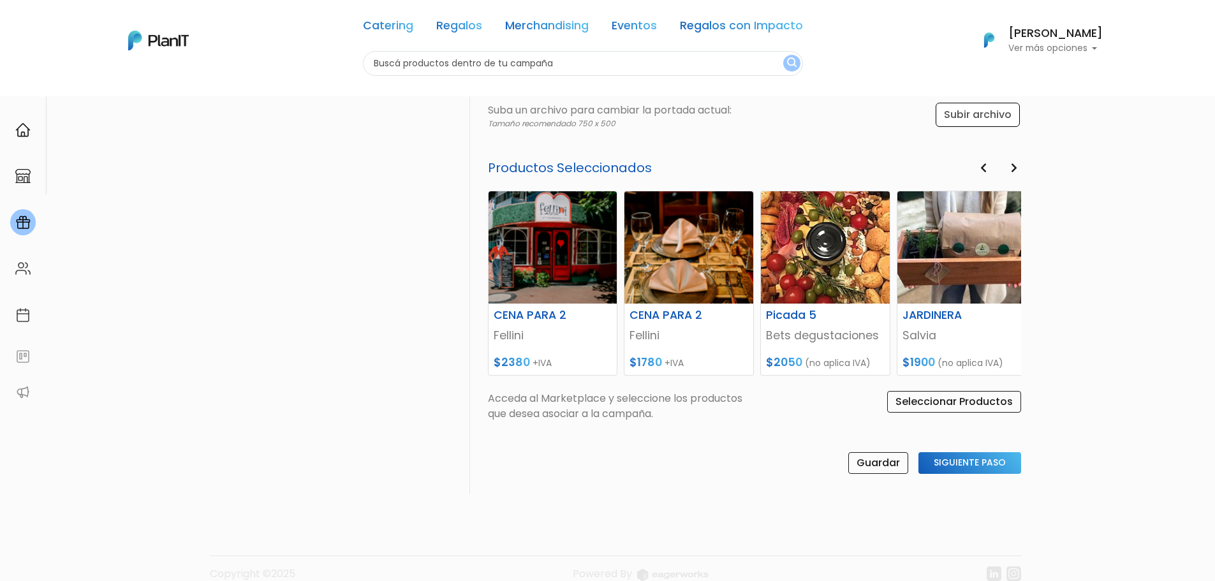
scroll to position [503, 0]
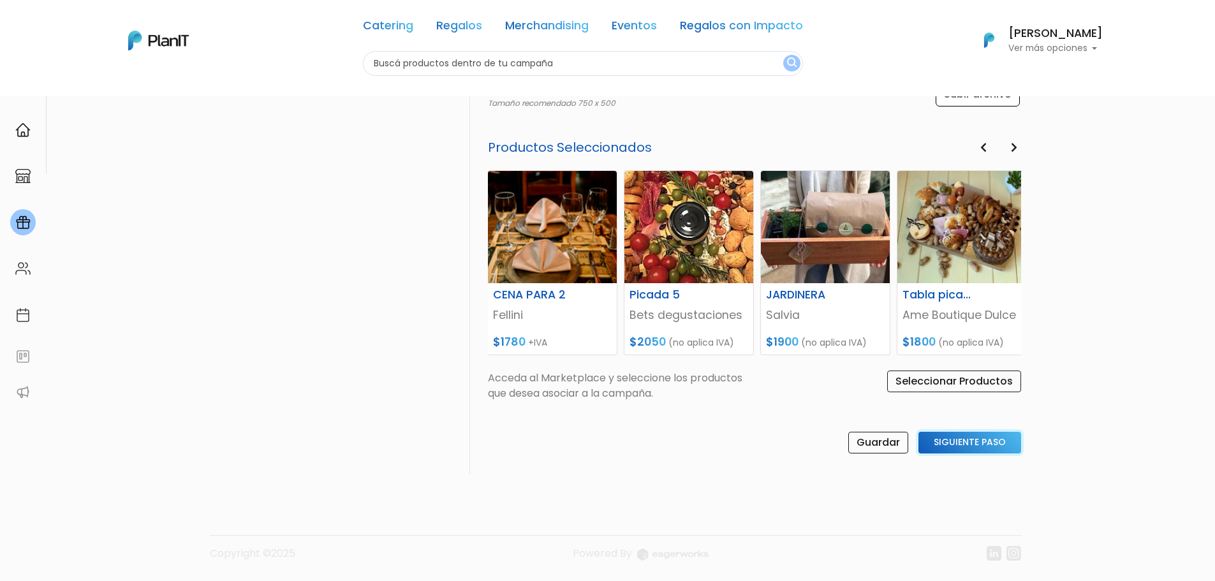
click at [970, 444] on input "Siguiente Paso" at bounding box center [970, 443] width 103 height 22
select select "custom"
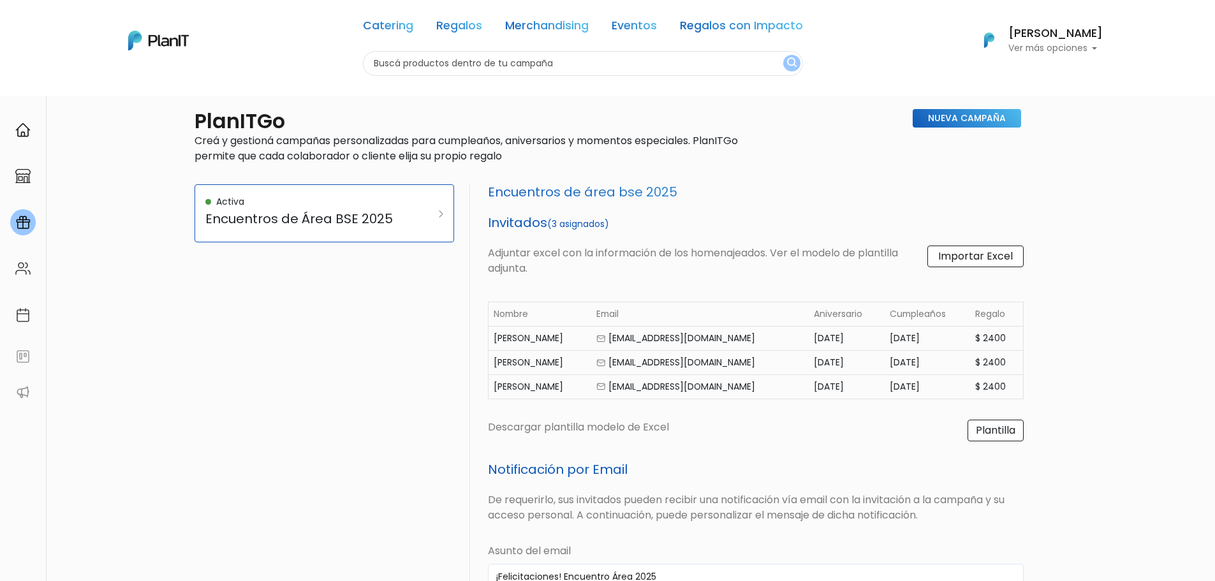
scroll to position [0, 0]
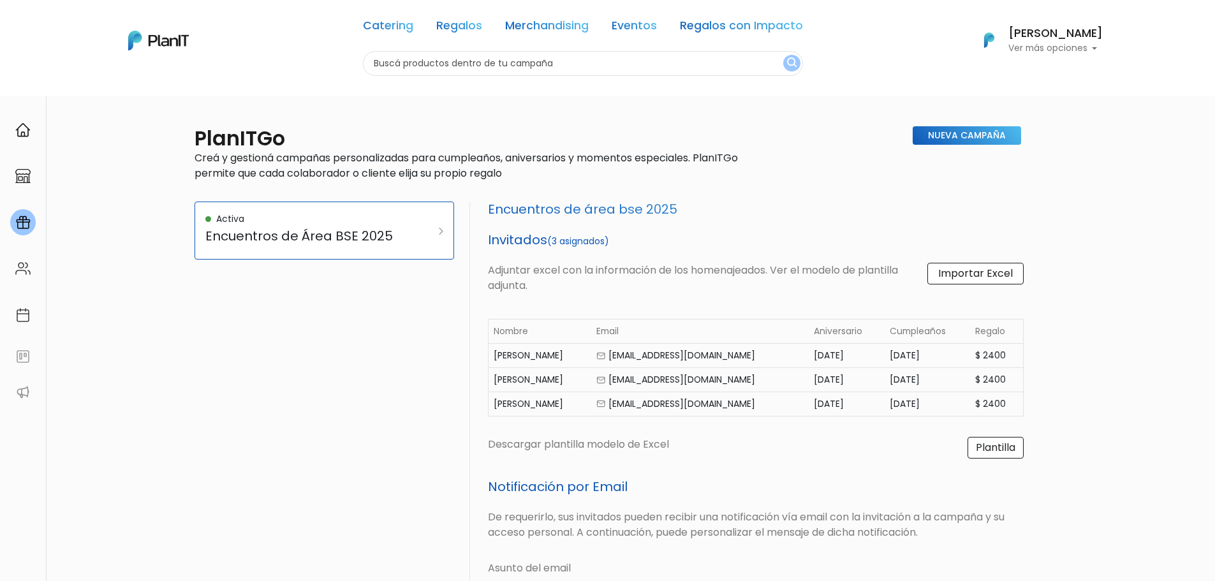
click at [975, 278] on label "Importar Excel" at bounding box center [975, 274] width 96 height 22
click at [0, 0] on input "Importar Excel" at bounding box center [0, 0] width 0 height 0
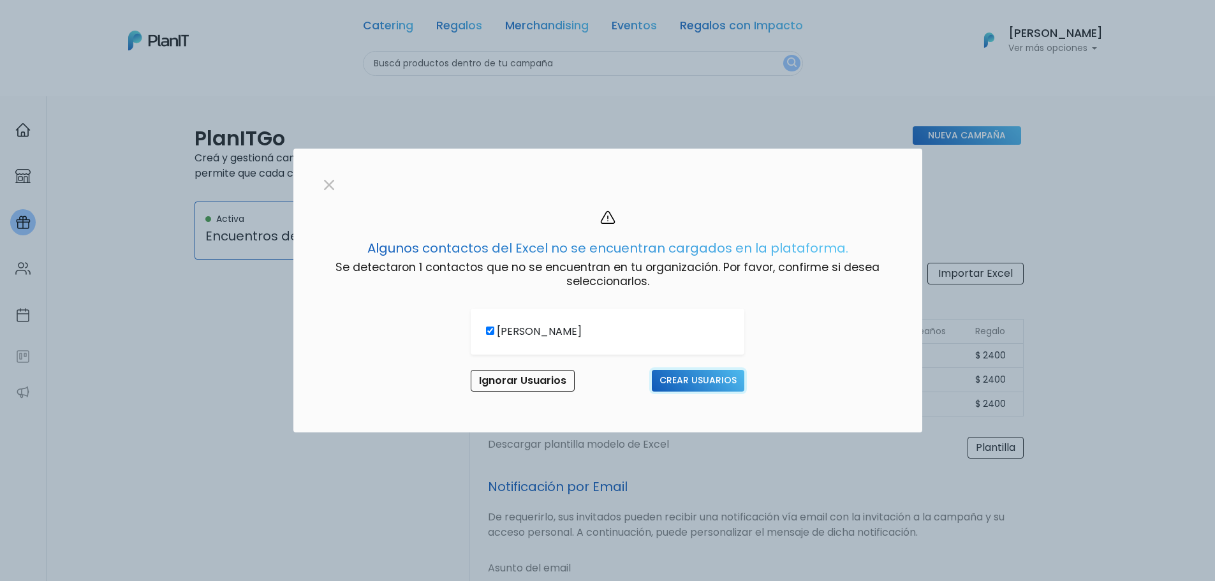
click at [683, 381] on input "Crear Usuarios" at bounding box center [698, 381] width 92 height 22
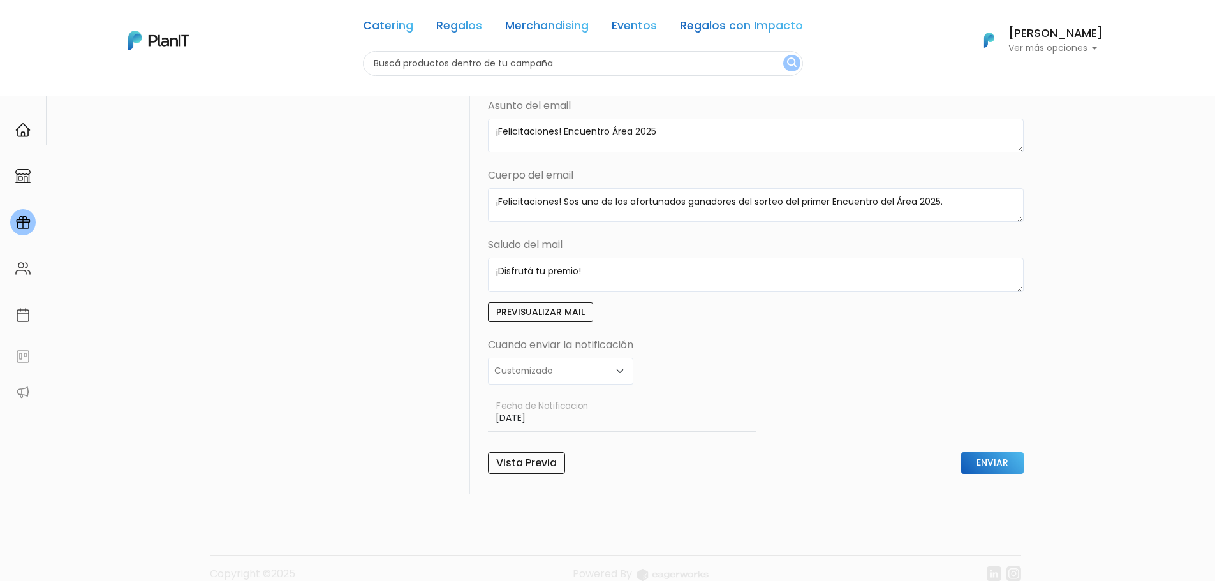
scroll to position [553, 0]
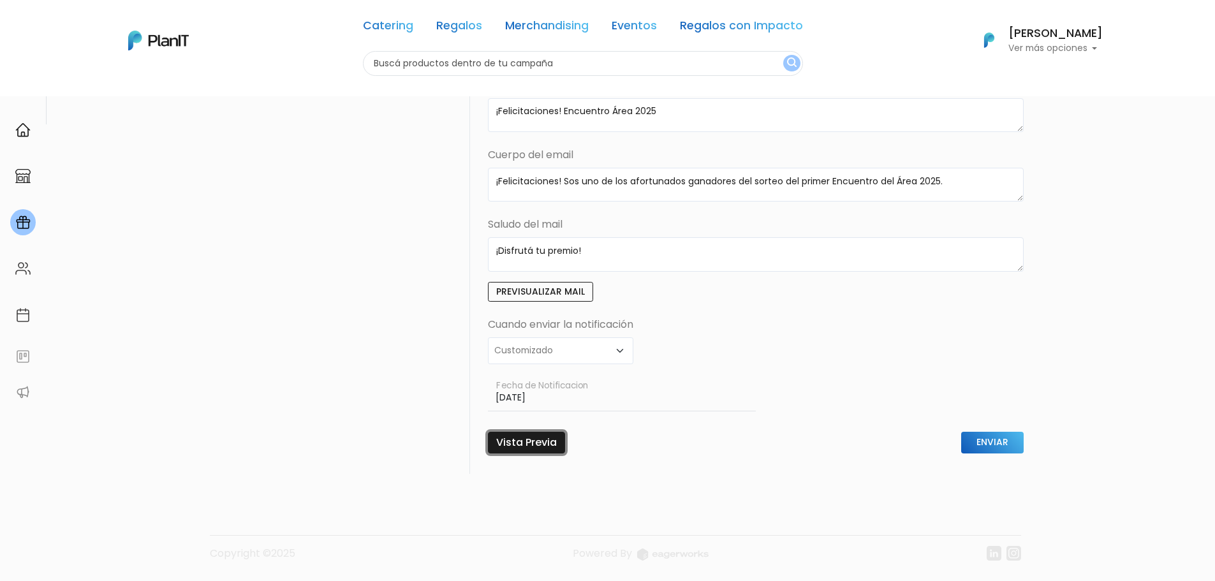
click at [508, 442] on link "Vista Previa" at bounding box center [526, 443] width 77 height 22
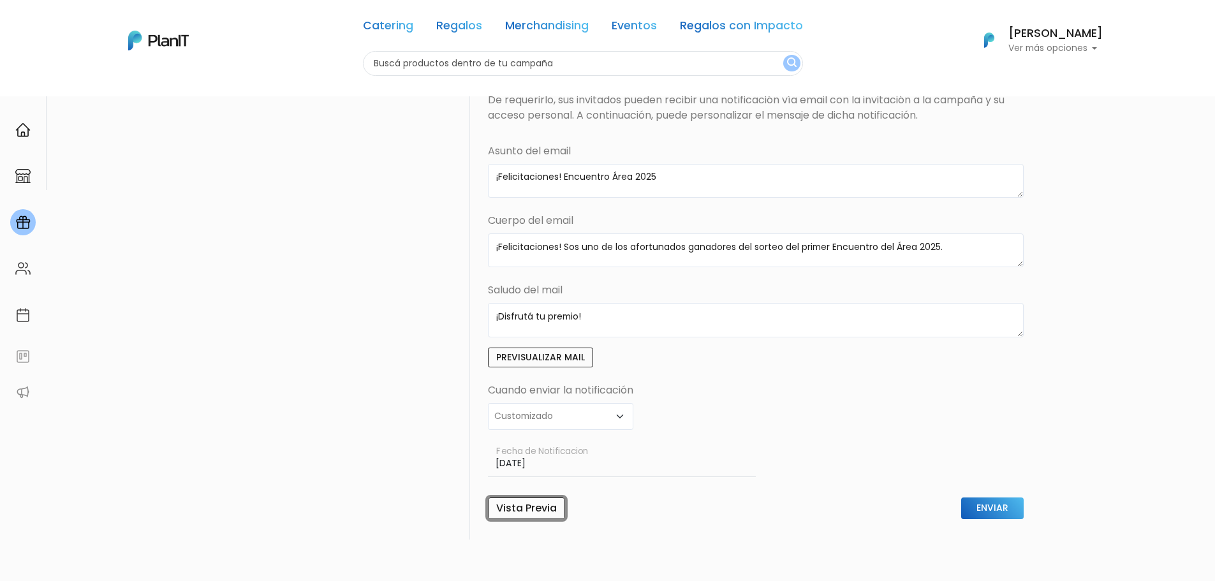
scroll to position [510, 0]
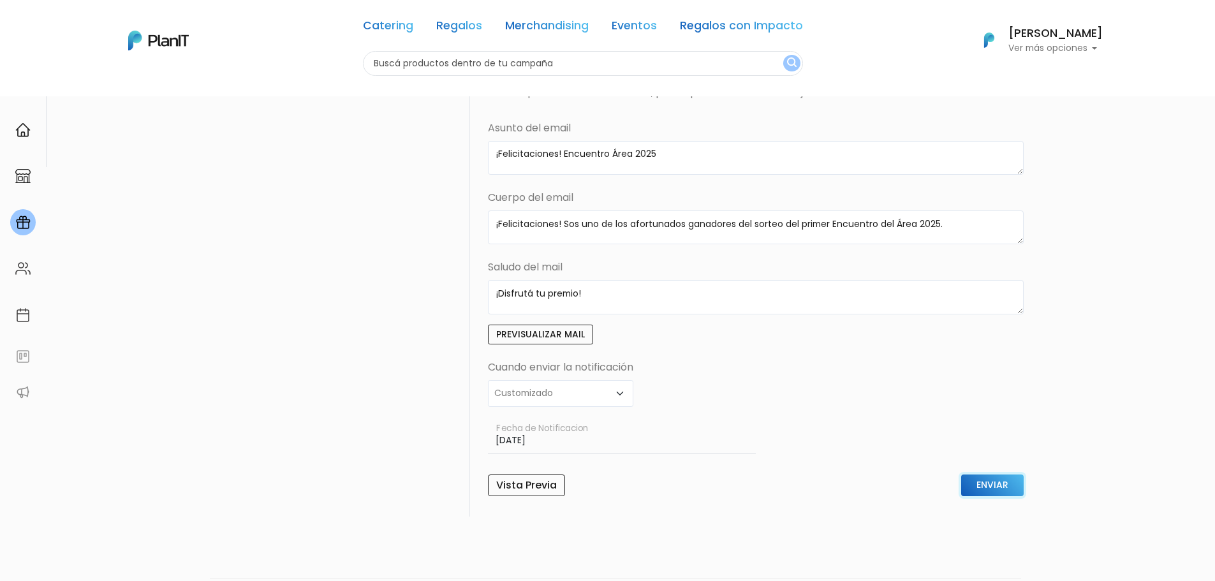
click at [987, 477] on input "Enviar" at bounding box center [992, 486] width 63 height 22
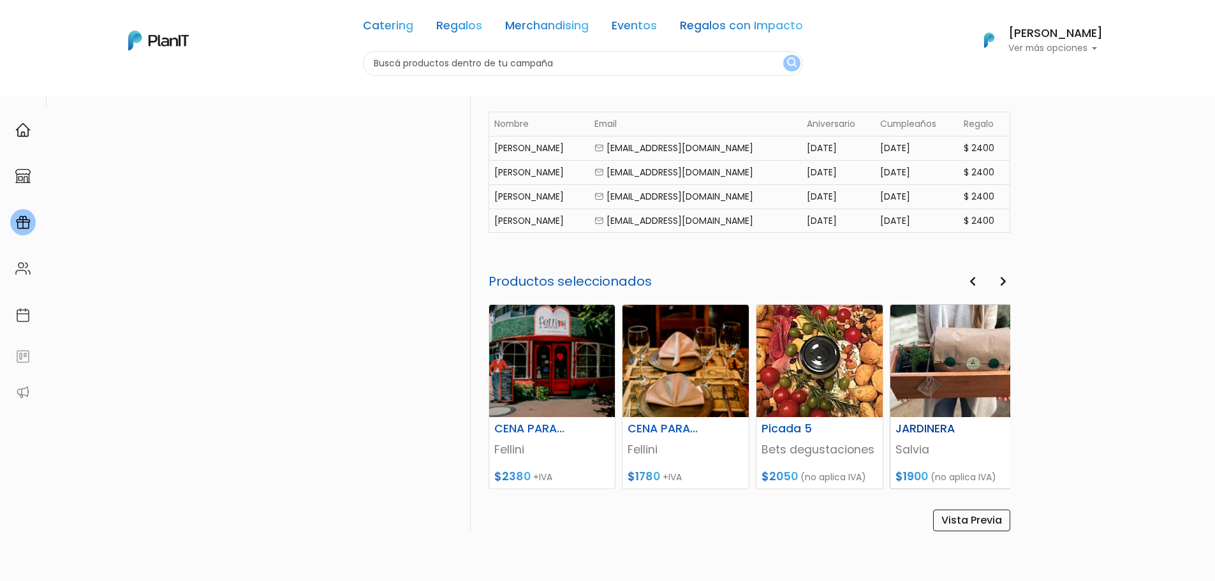
scroll to position [627, 0]
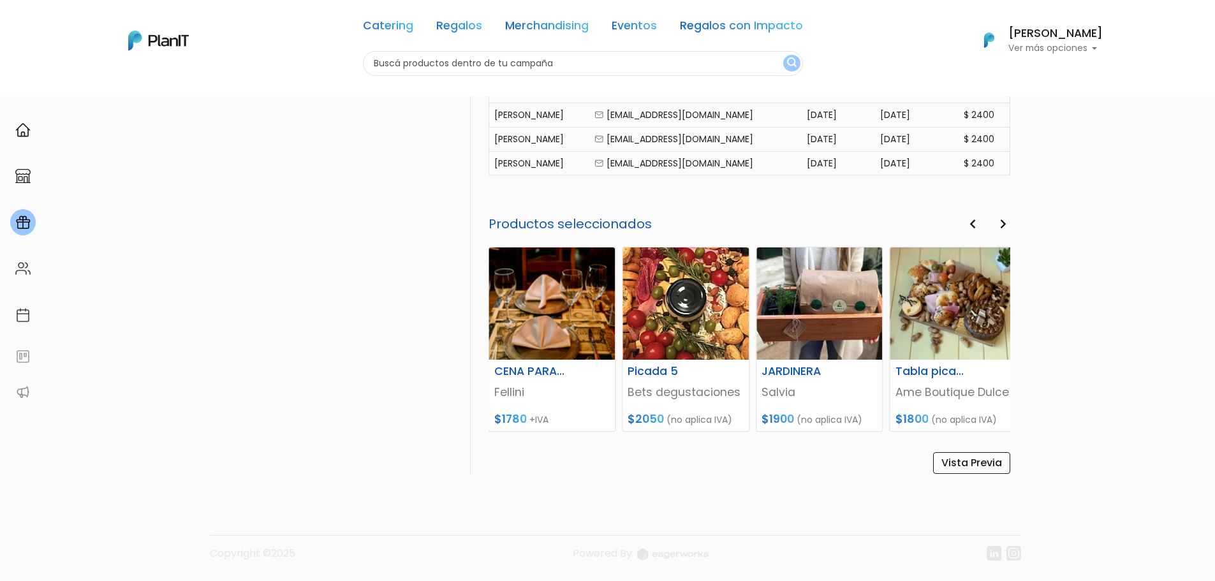
click at [1008, 227] on button "Next" at bounding box center [1003, 224] width 14 height 17
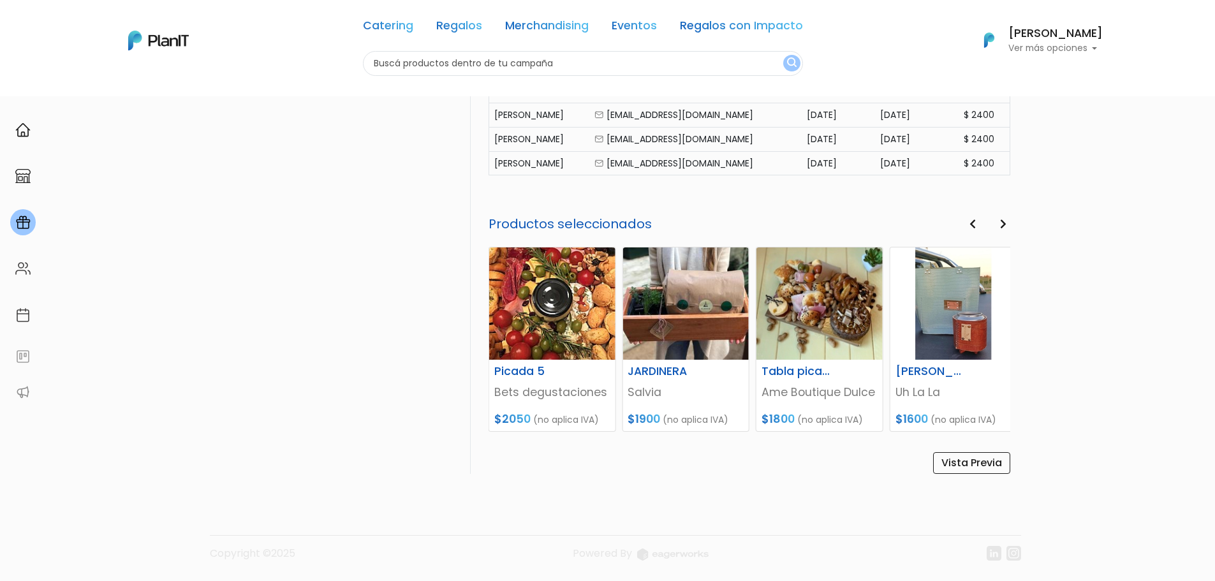
click at [1008, 227] on button "Next" at bounding box center [1003, 224] width 14 height 17
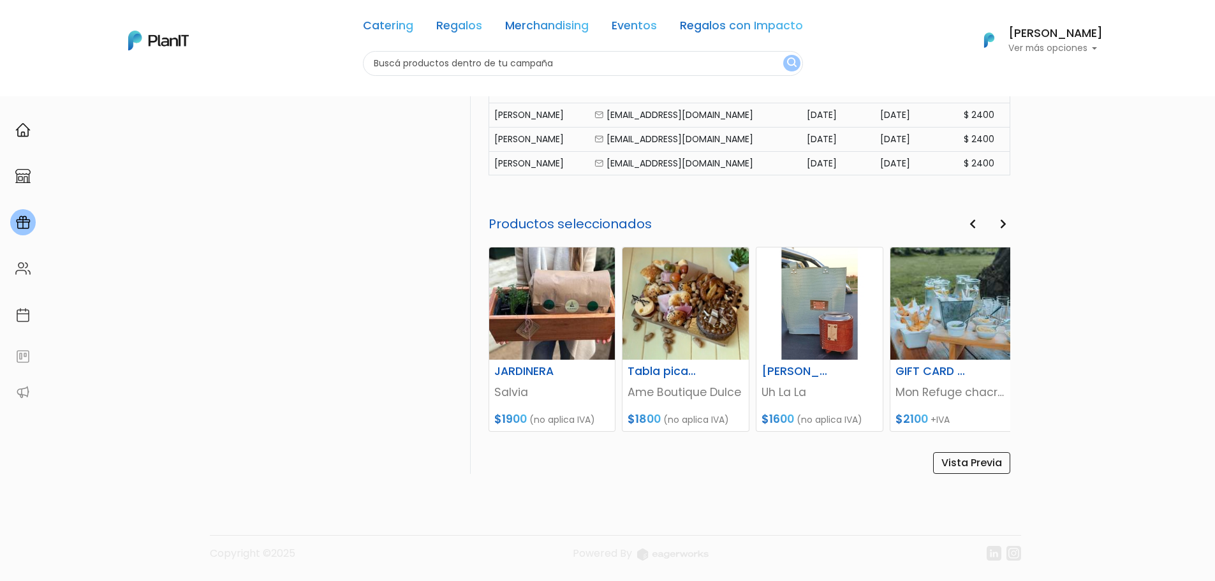
click at [1008, 227] on button "Next" at bounding box center [1003, 224] width 14 height 17
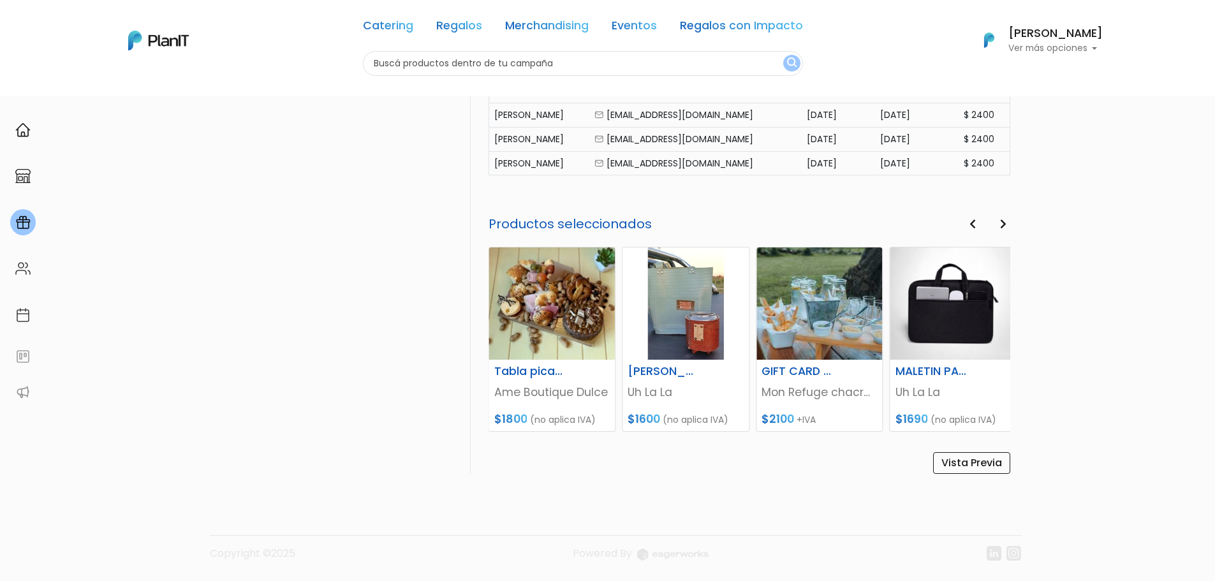
click at [1008, 227] on button "Next" at bounding box center [1003, 224] width 14 height 17
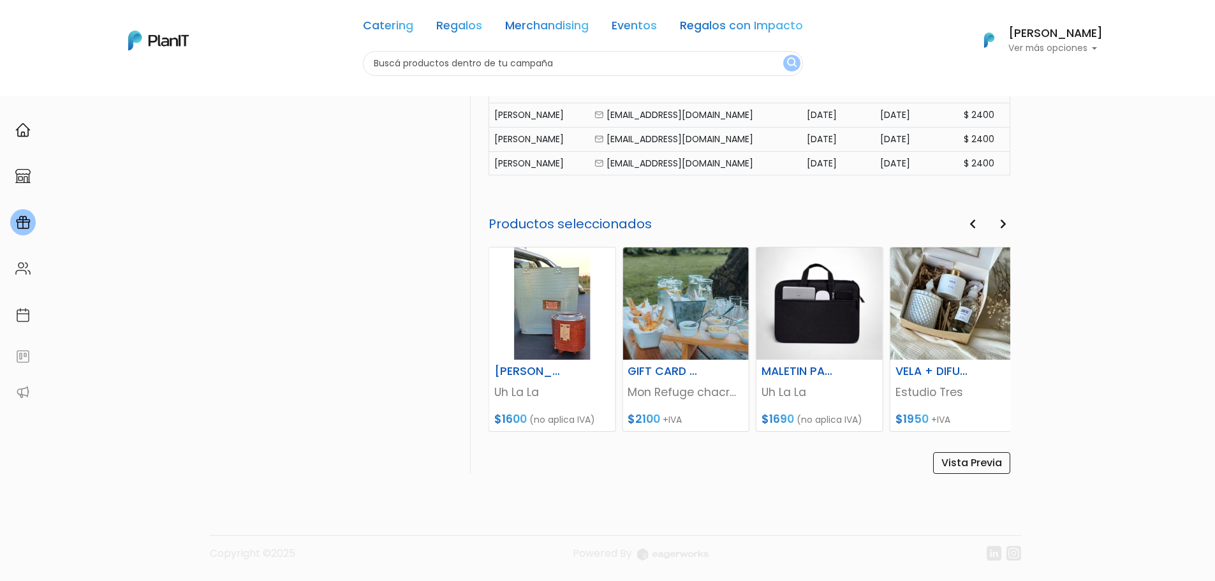
click at [1008, 227] on button "Next" at bounding box center [1003, 224] width 14 height 17
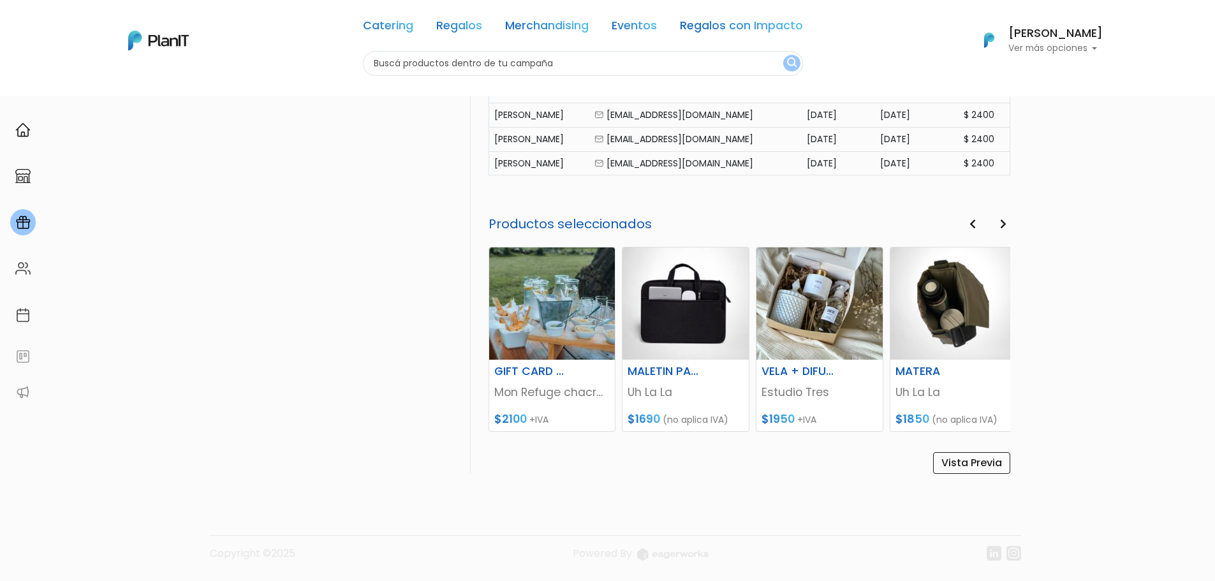
click at [1008, 227] on button "Next" at bounding box center [1003, 224] width 14 height 17
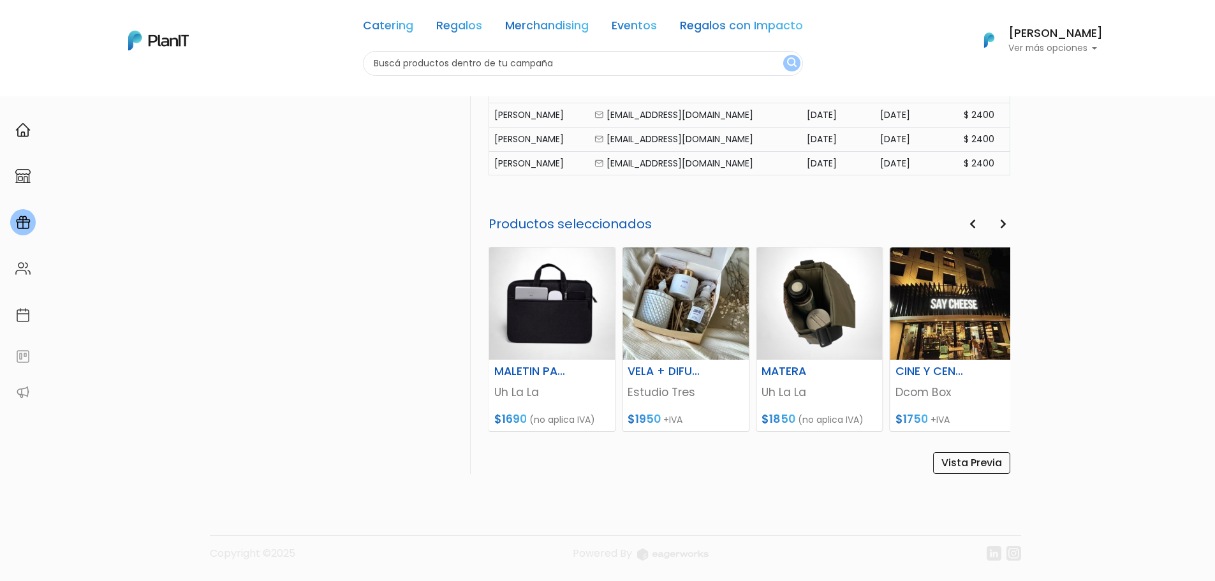
click at [1008, 227] on button "Next" at bounding box center [1003, 224] width 14 height 17
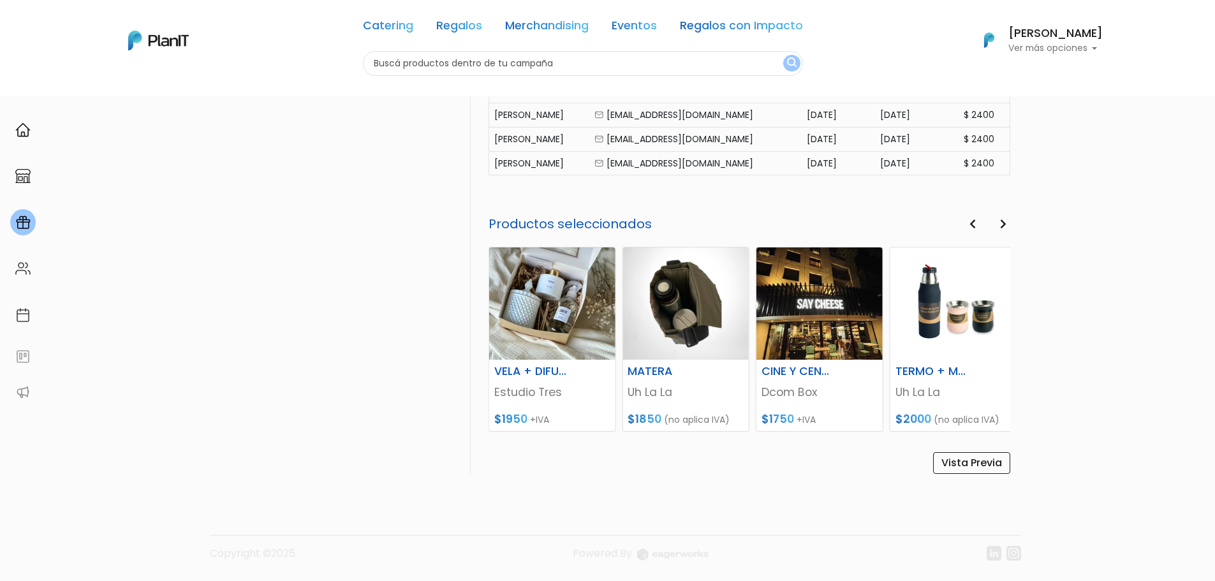
click at [1008, 227] on button "Next" at bounding box center [1003, 224] width 14 height 17
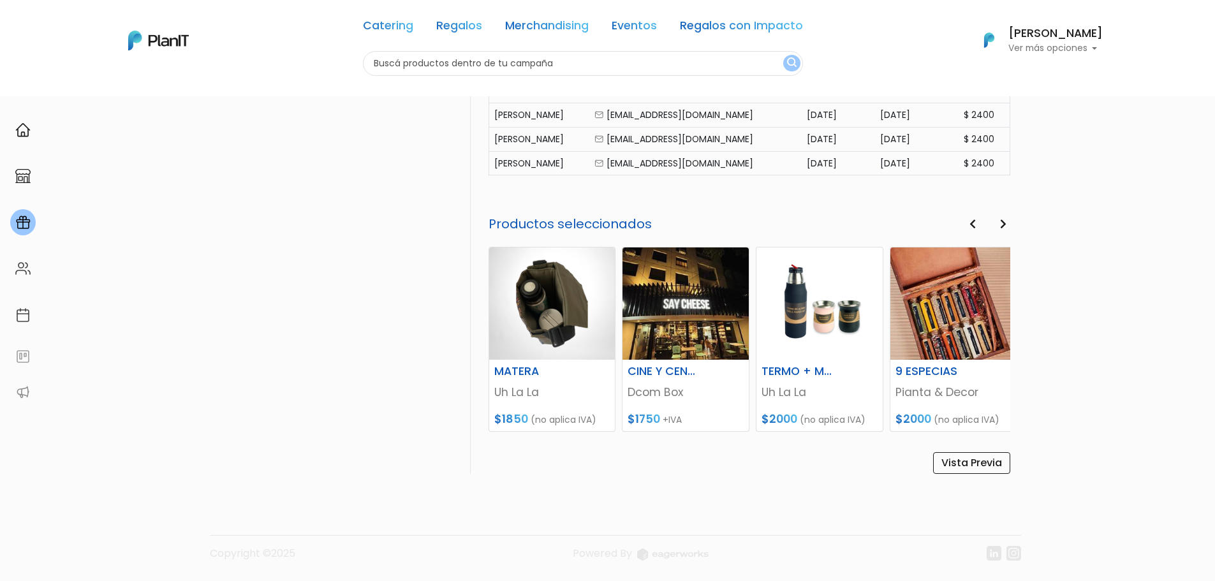
click at [1008, 227] on button "Next" at bounding box center [1003, 224] width 14 height 17
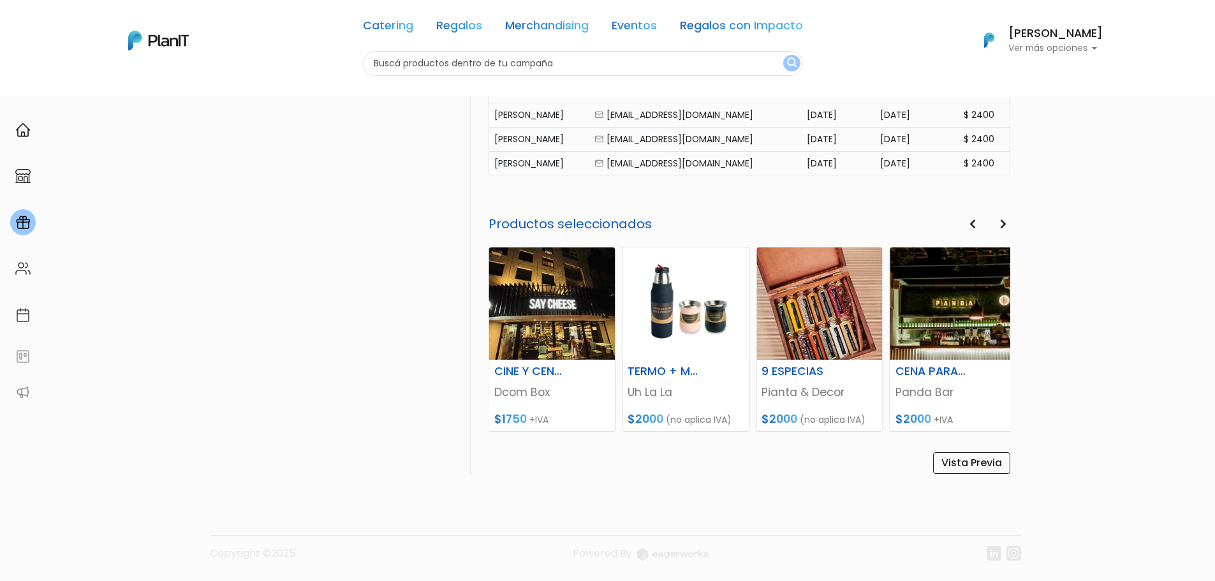
click at [1008, 227] on button "Next" at bounding box center [1003, 224] width 14 height 17
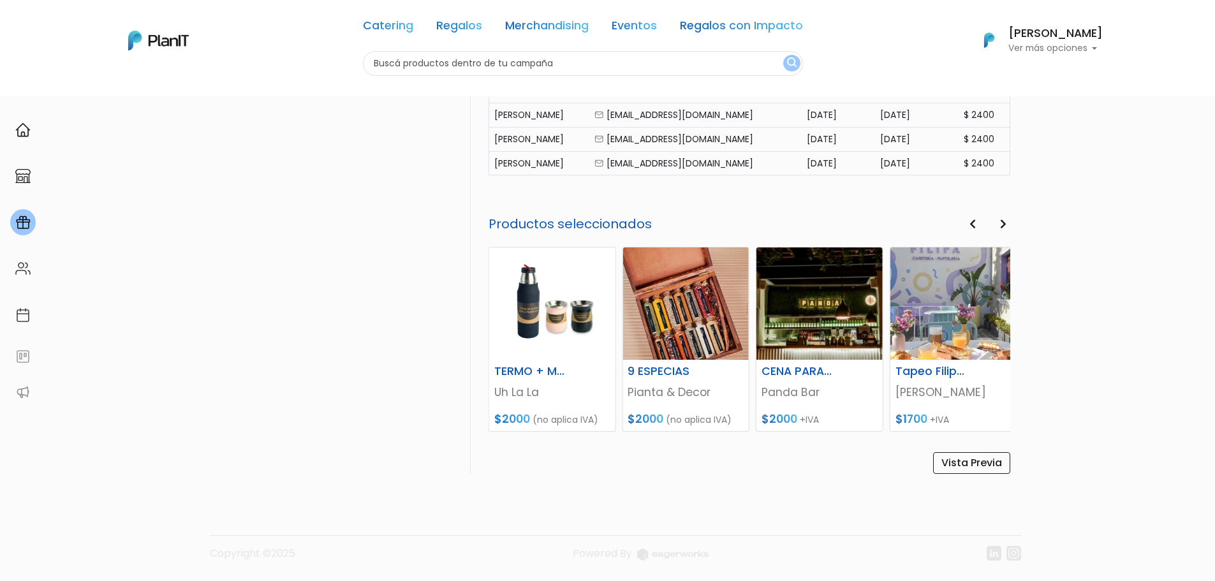
click at [1008, 227] on button "Next" at bounding box center [1003, 224] width 14 height 17
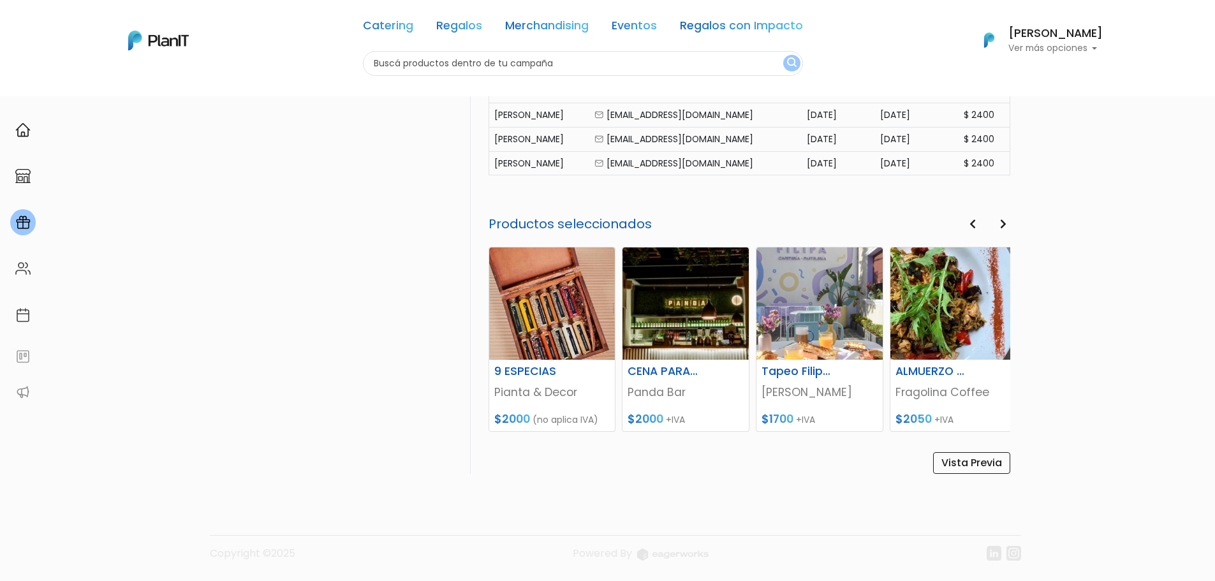
click at [1008, 227] on button "Next" at bounding box center [1003, 224] width 14 height 17
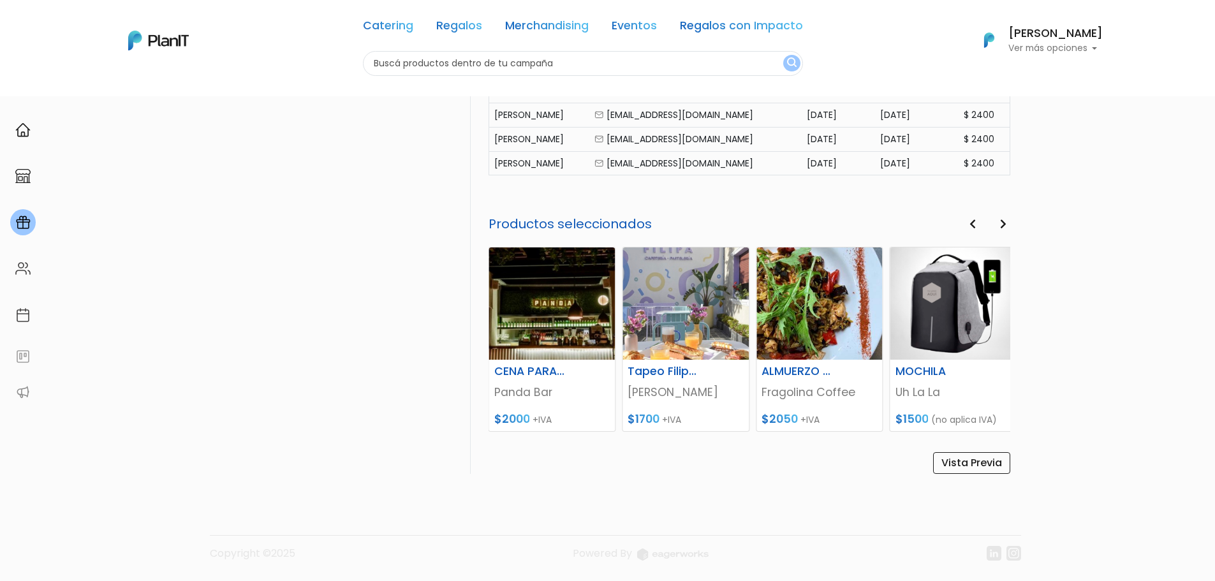
click at [976, 226] on icon "button" at bounding box center [973, 224] width 6 height 10
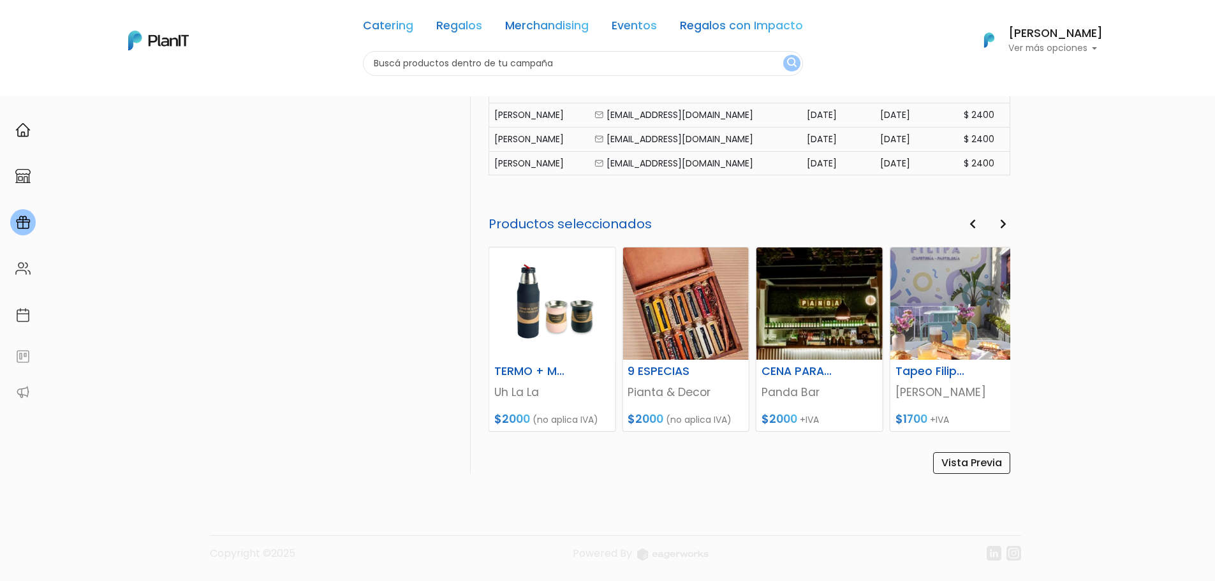
click at [976, 226] on icon "button" at bounding box center [973, 224] width 6 height 10
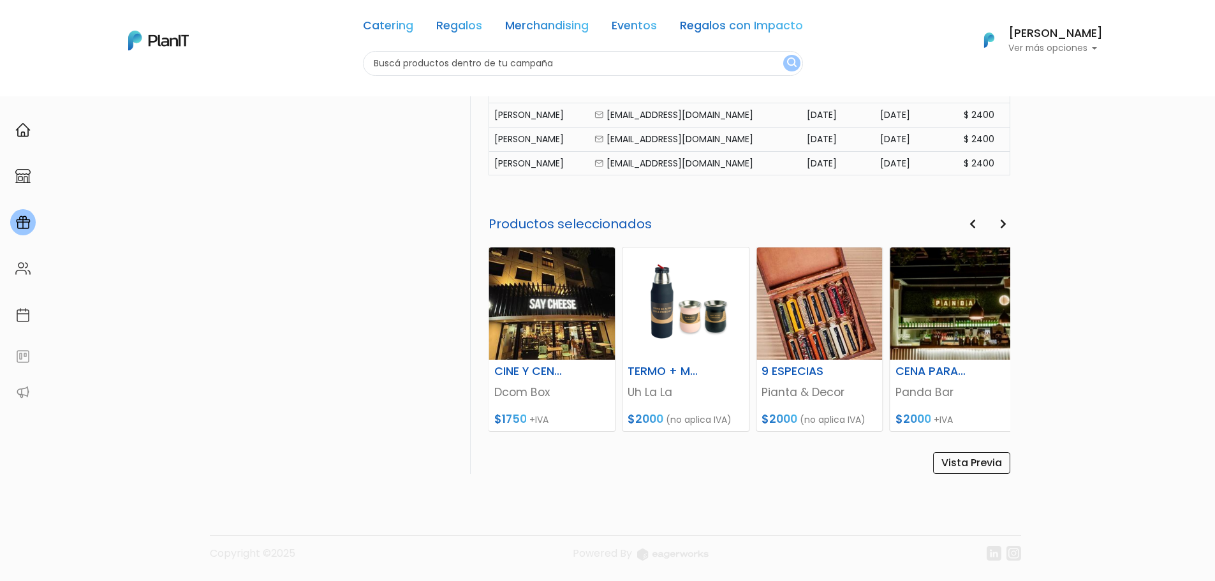
click at [976, 226] on icon "button" at bounding box center [973, 224] width 6 height 10
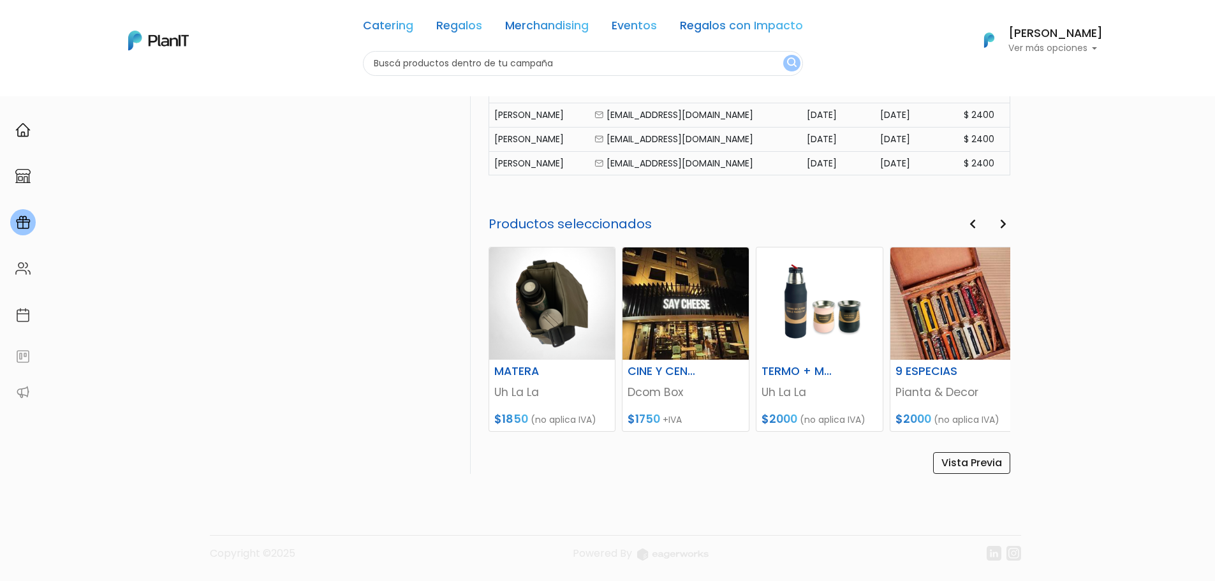
click at [976, 226] on icon "button" at bounding box center [973, 224] width 6 height 10
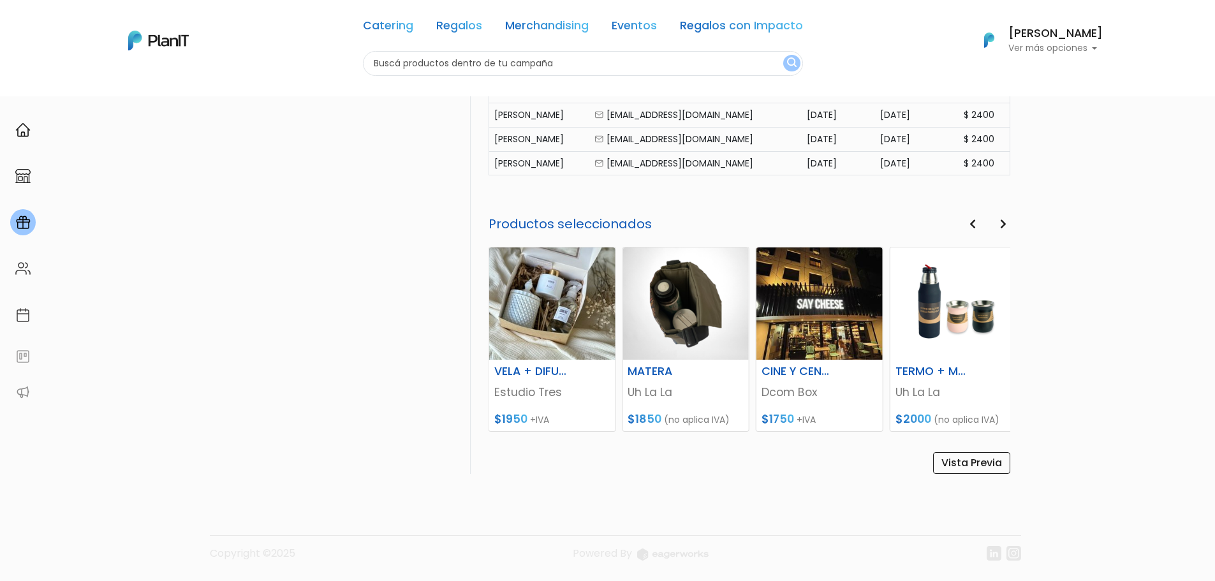
click at [976, 226] on icon "button" at bounding box center [973, 224] width 6 height 10
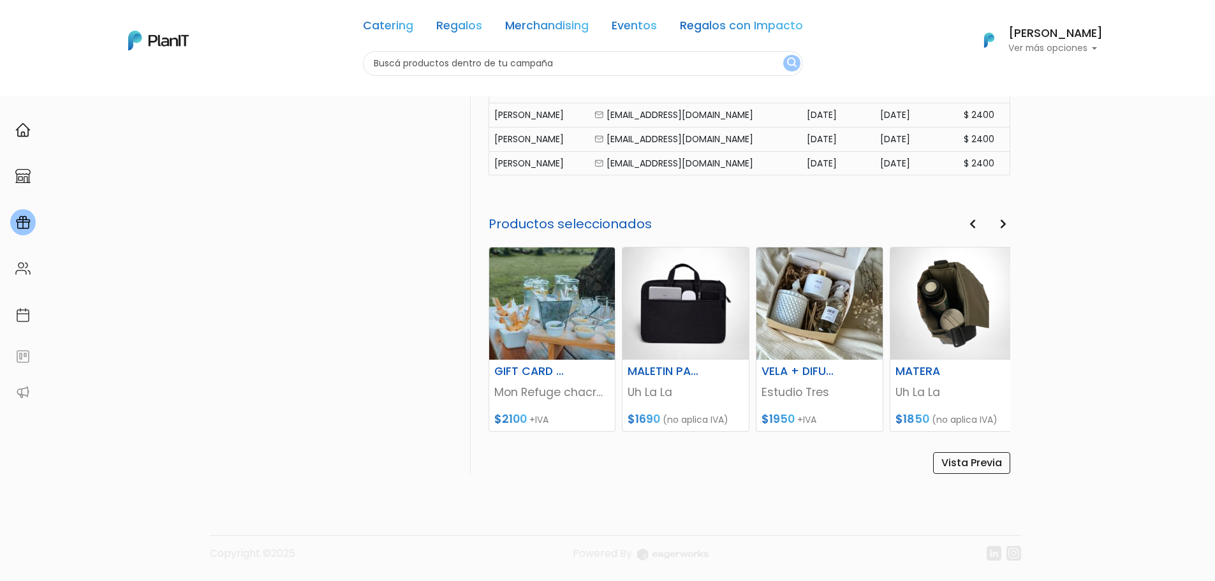
click at [976, 226] on icon "button" at bounding box center [973, 224] width 6 height 10
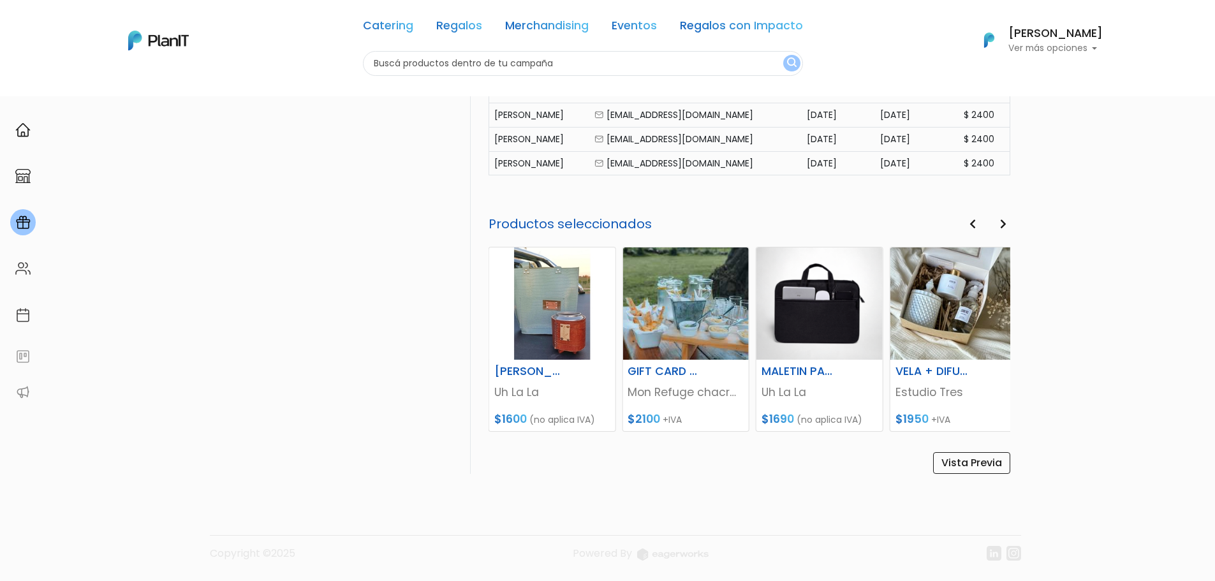
click at [976, 226] on icon "button" at bounding box center [973, 224] width 6 height 10
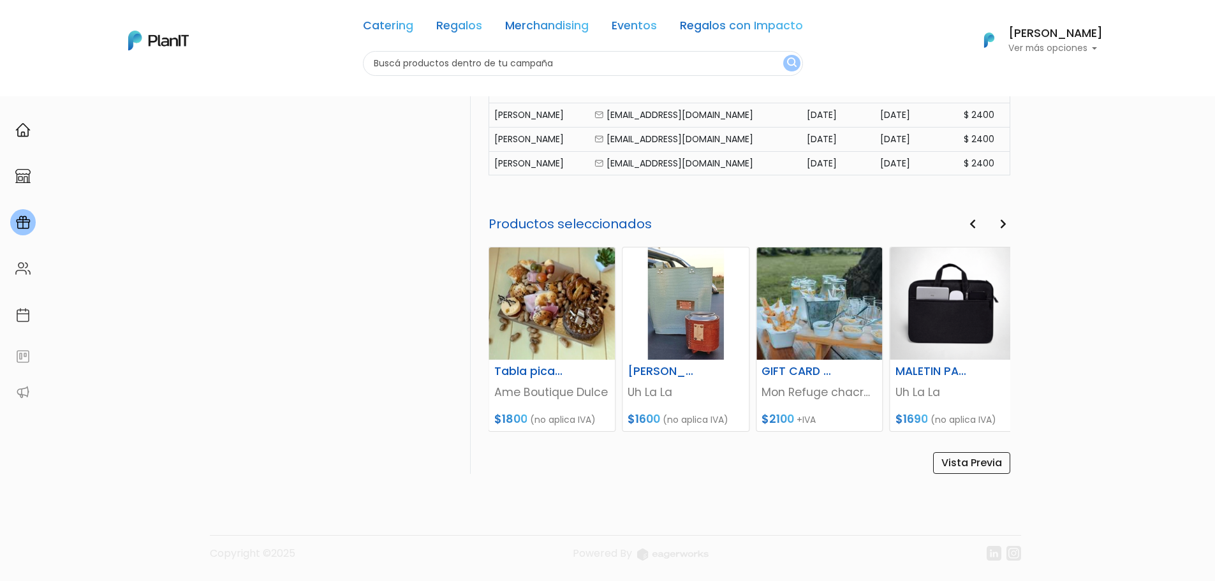
click at [976, 226] on icon "button" at bounding box center [973, 224] width 6 height 10
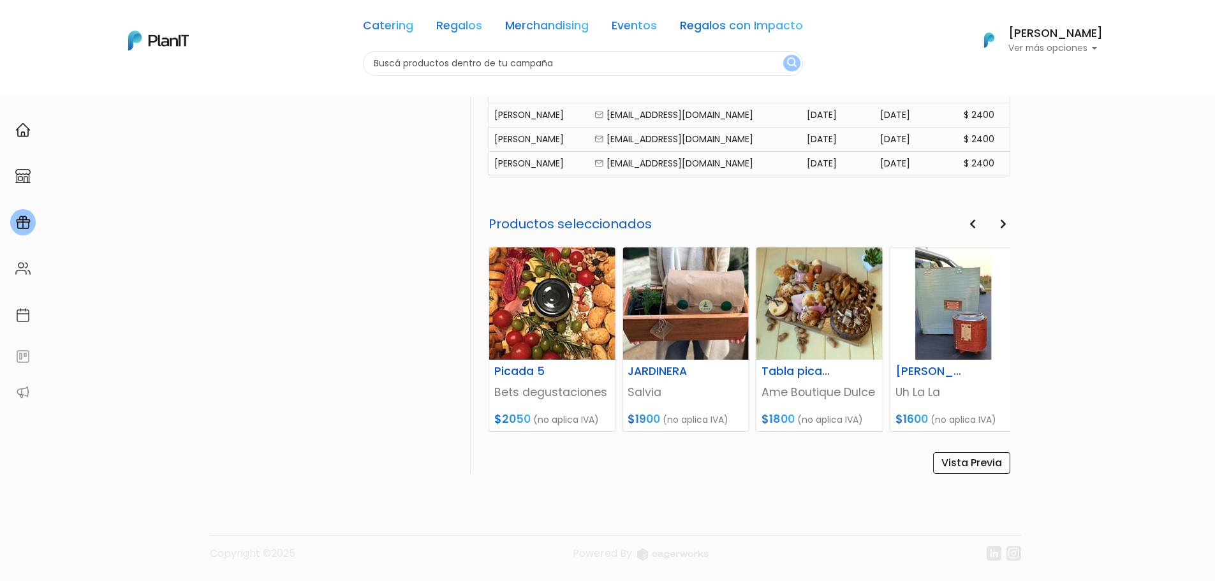
click at [976, 226] on icon "button" at bounding box center [973, 224] width 6 height 10
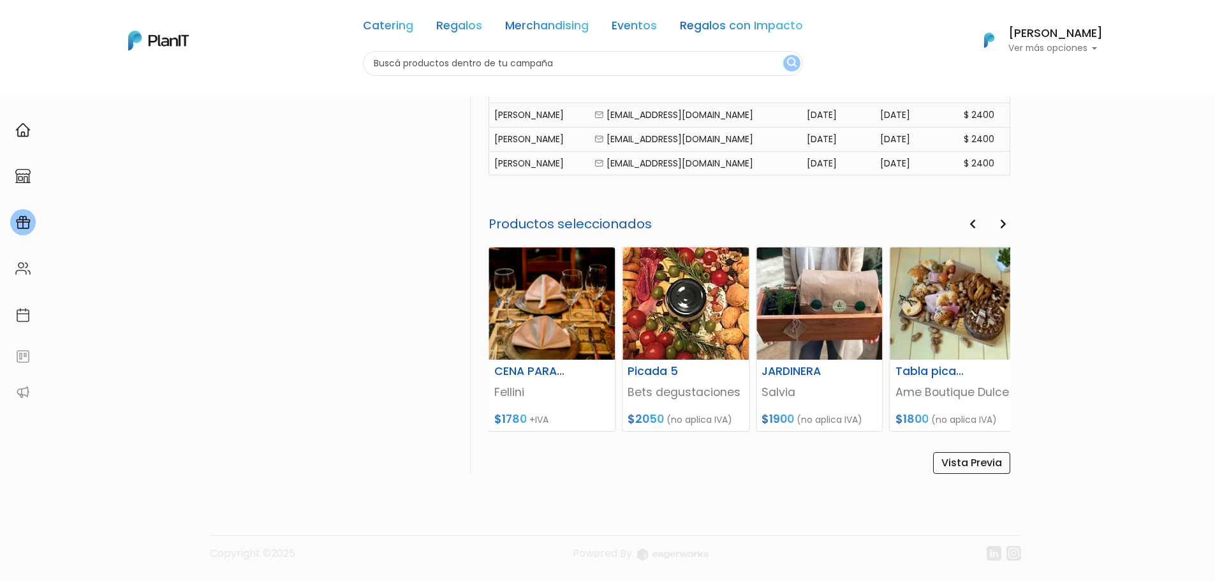
click at [976, 226] on icon "button" at bounding box center [973, 224] width 6 height 10
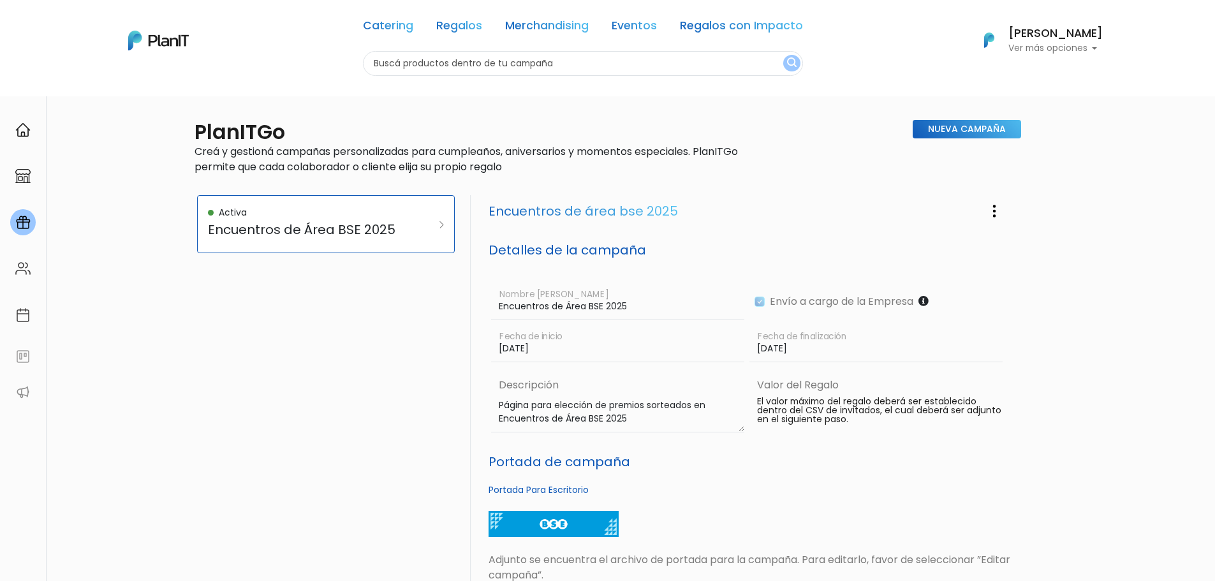
scroll to position [0, 0]
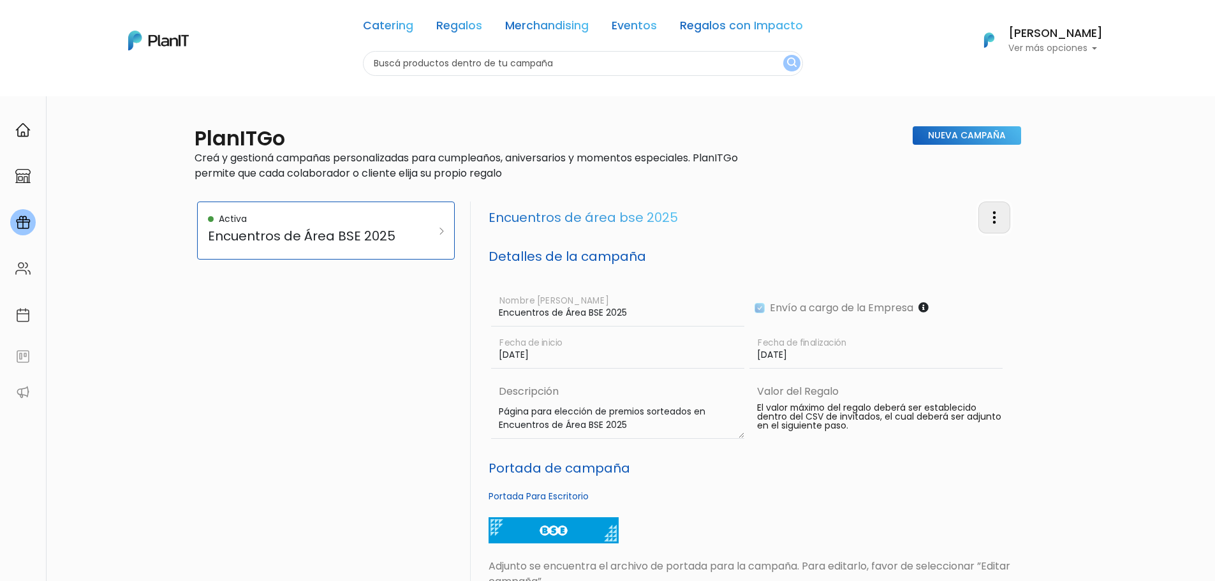
click at [989, 218] on img "button" at bounding box center [994, 217] width 15 height 15
click at [971, 244] on link "Editar Campaña" at bounding box center [952, 253] width 115 height 28
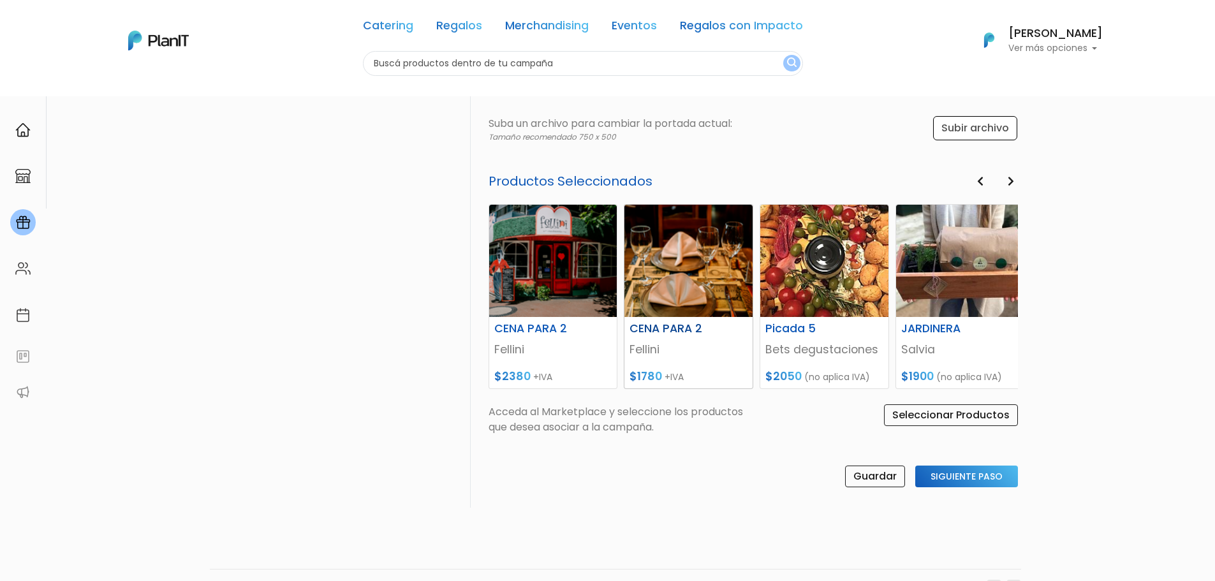
scroll to position [439, 0]
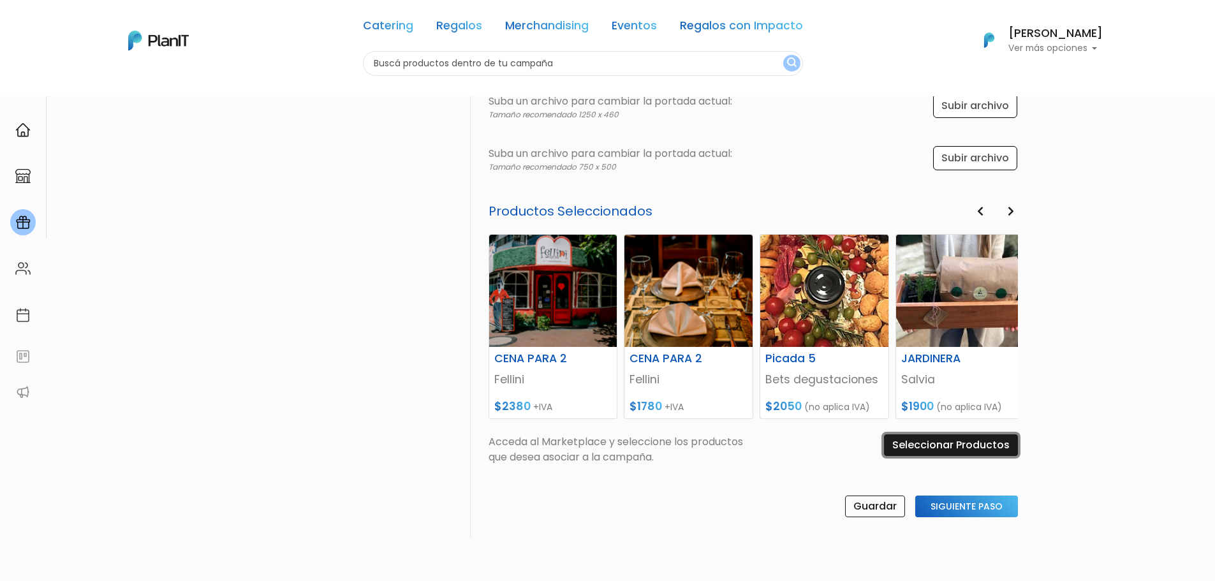
click at [933, 440] on input "Seleccionar Productos" at bounding box center [951, 445] width 134 height 22
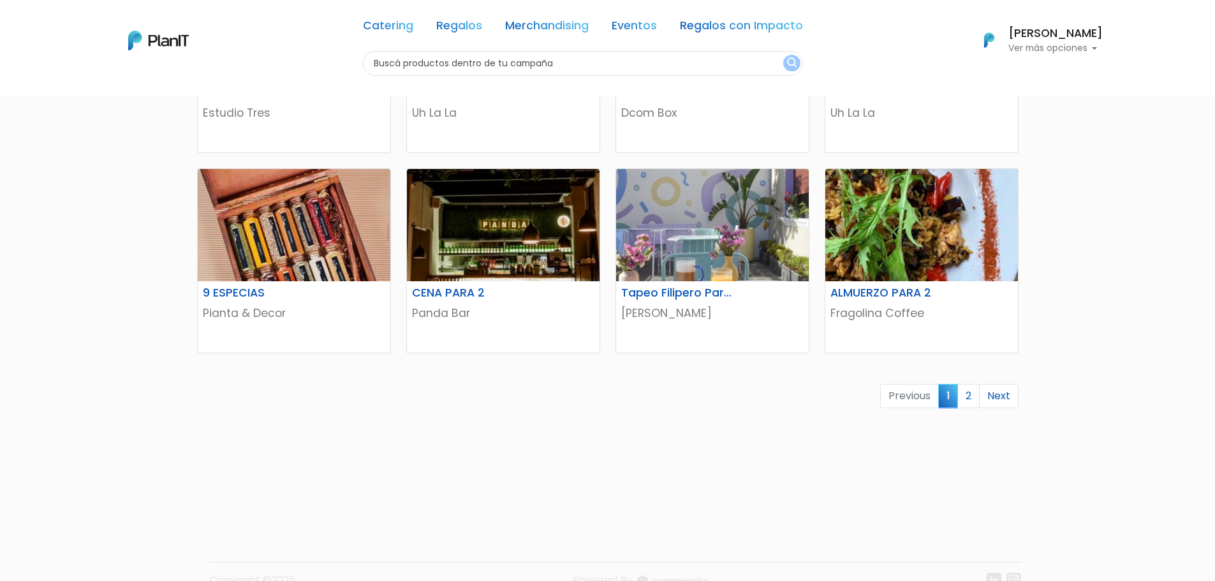
scroll to position [760, 0]
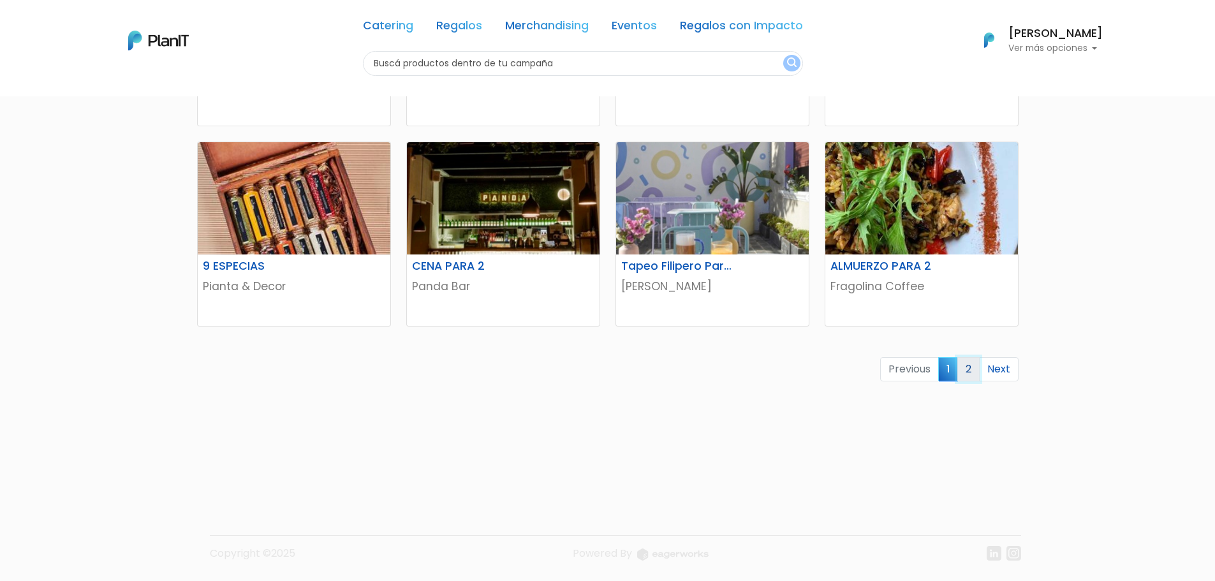
click at [969, 371] on link "2" at bounding box center [968, 369] width 22 height 24
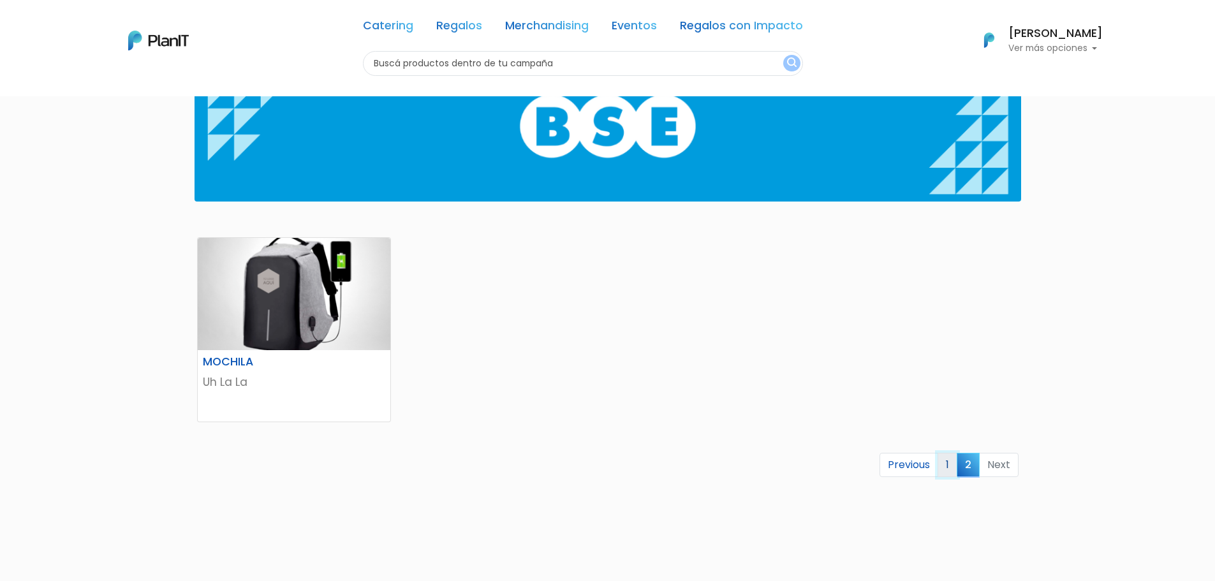
click at [952, 462] on link "1" at bounding box center [948, 465] width 20 height 24
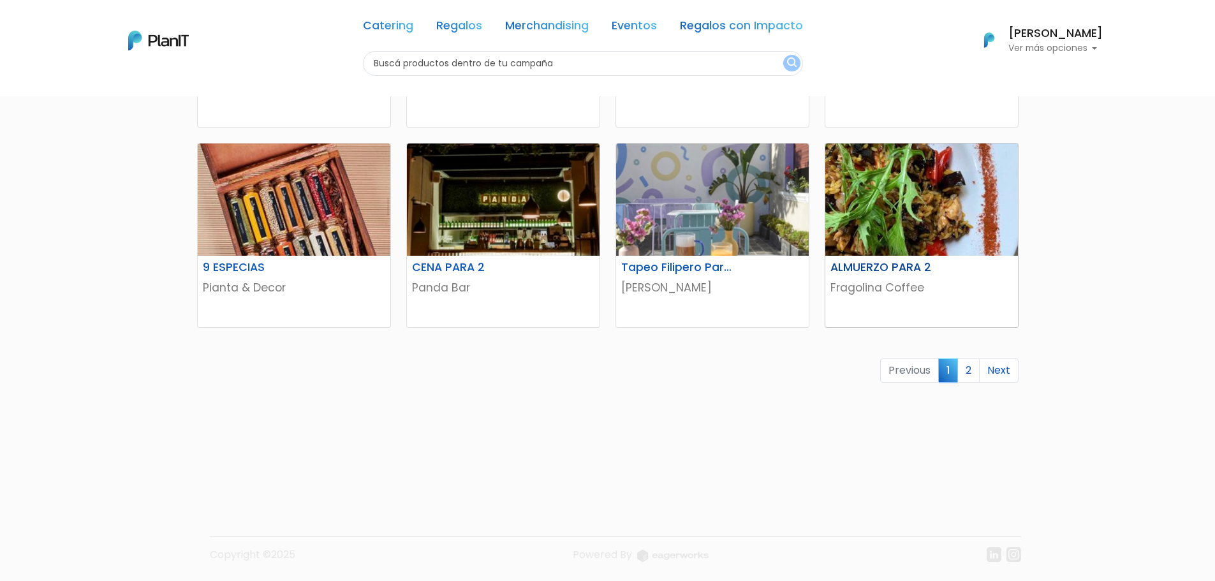
scroll to position [760, 0]
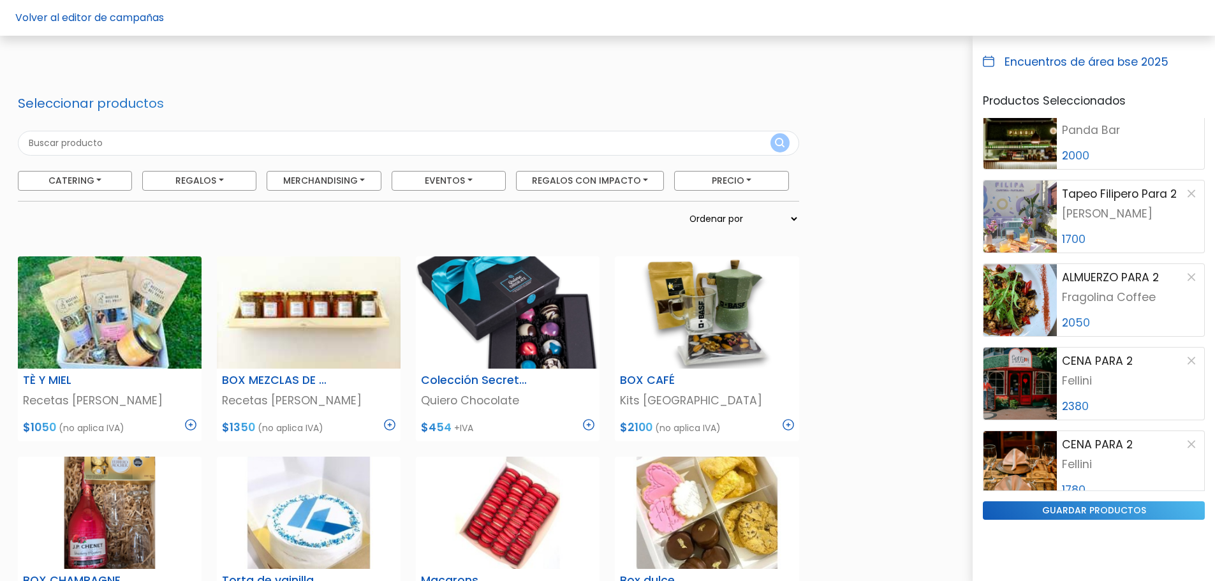
scroll to position [1048, 0]
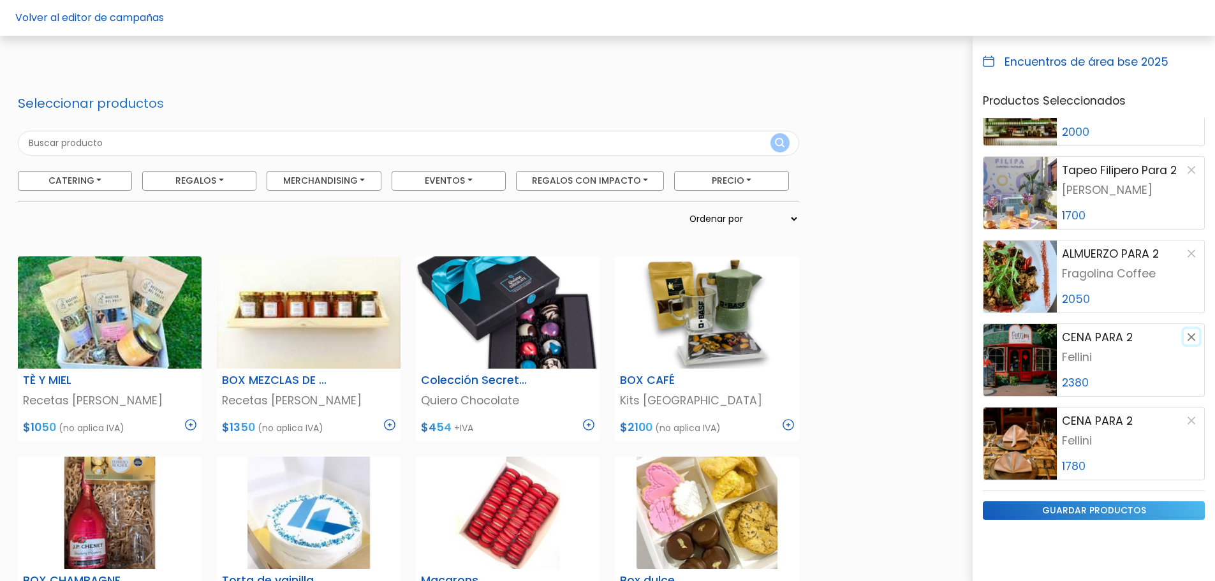
click at [1185, 335] on button "button" at bounding box center [1191, 336] width 15 height 15
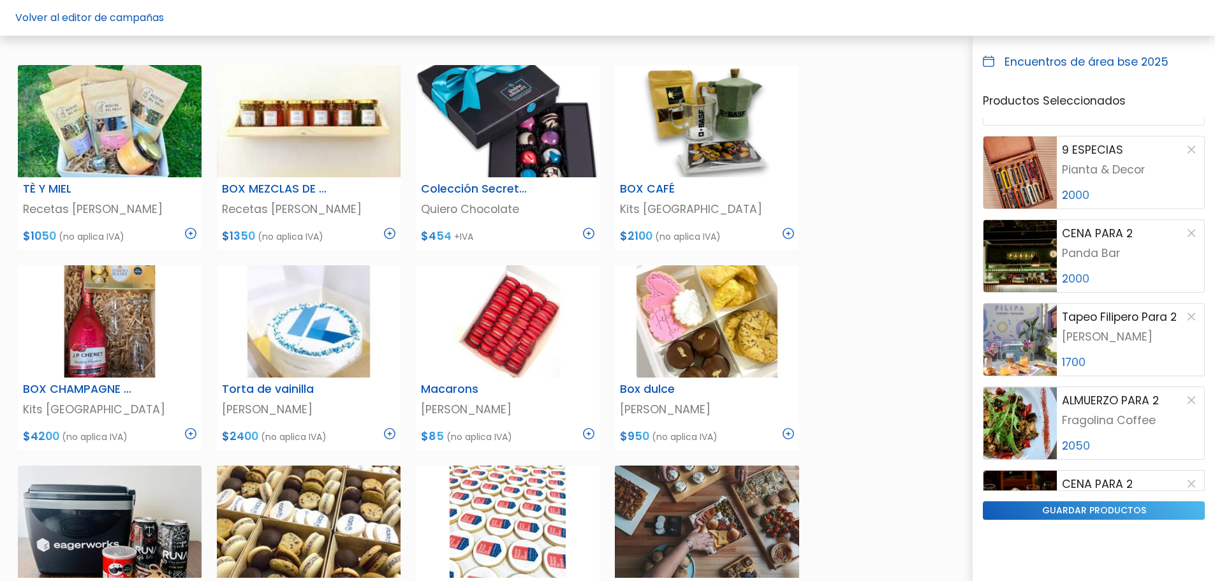
scroll to position [901, 0]
click at [1058, 514] on input "guardar productos" at bounding box center [1094, 510] width 222 height 18
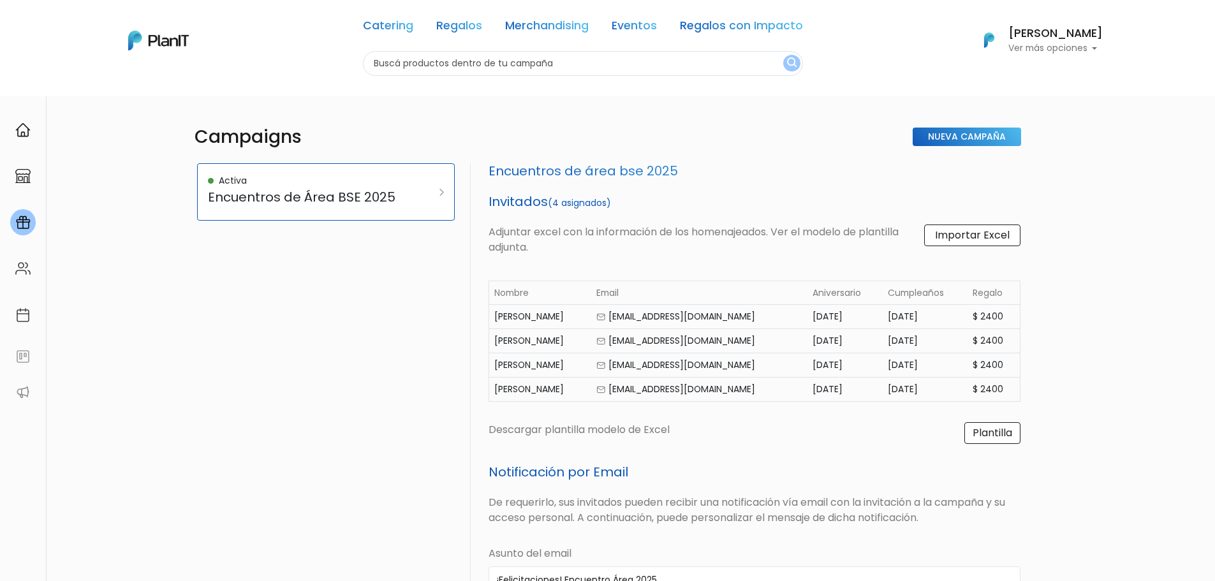
select select "custom"
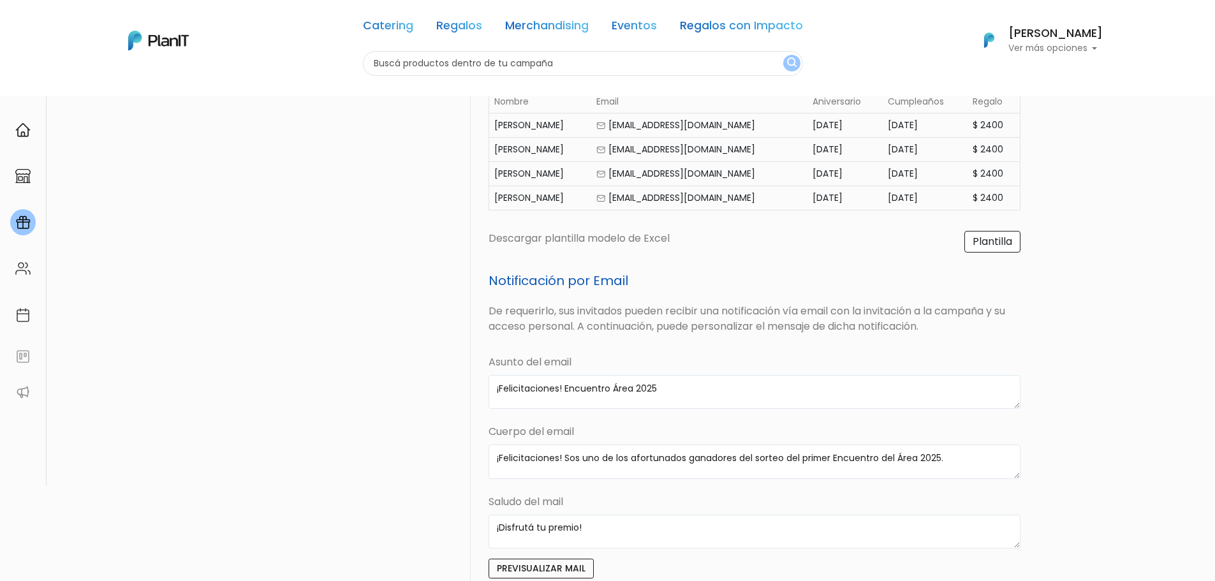
scroll to position [447, 0]
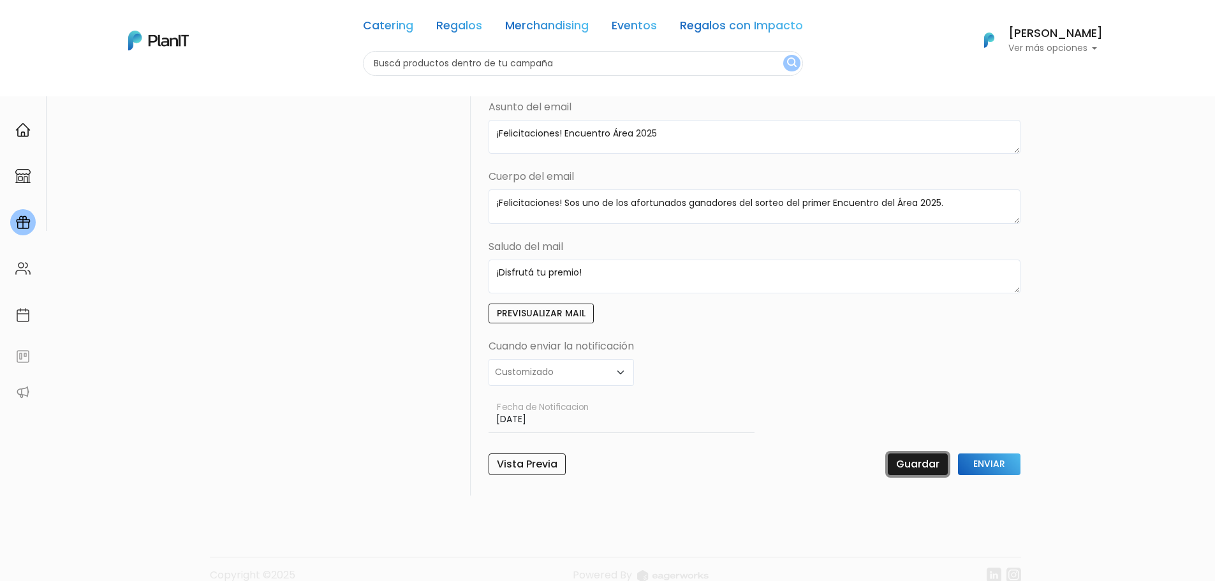
click at [909, 464] on input "Guardar" at bounding box center [918, 465] width 60 height 22
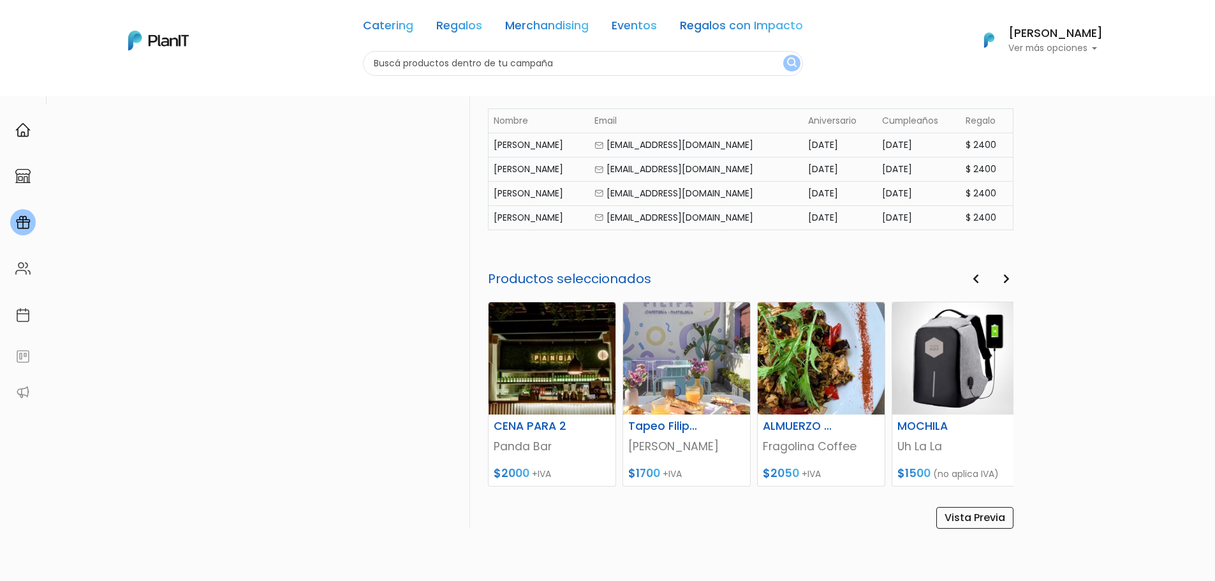
scroll to position [500, 0]
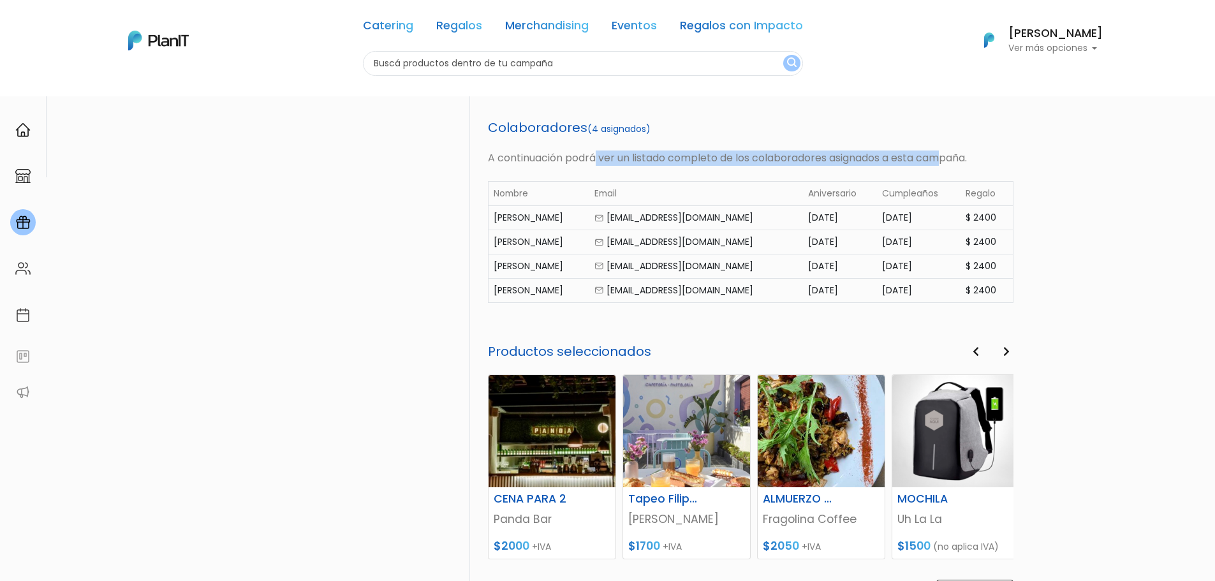
drag, startPoint x: 599, startPoint y: 154, endPoint x: 957, endPoint y: 154, distance: 358.5
click at [950, 154] on p "A continuación podrá ver un listado completo de los colaboradores asignados a e…" at bounding box center [751, 158] width 526 height 15
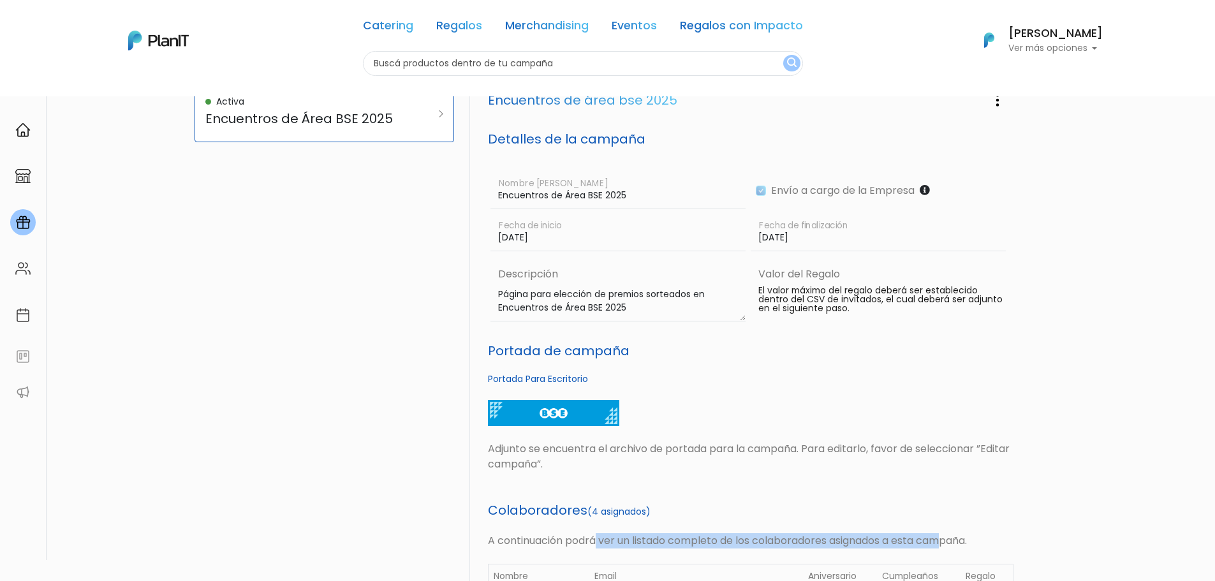
scroll to position [0, 0]
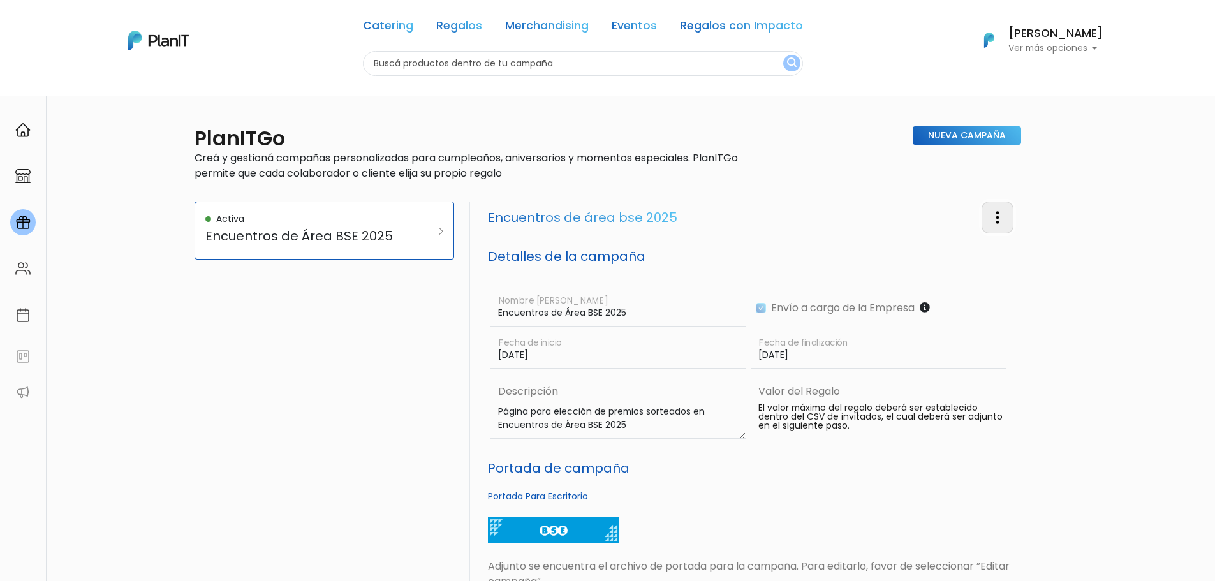
click at [996, 211] on img "button" at bounding box center [997, 217] width 15 height 15
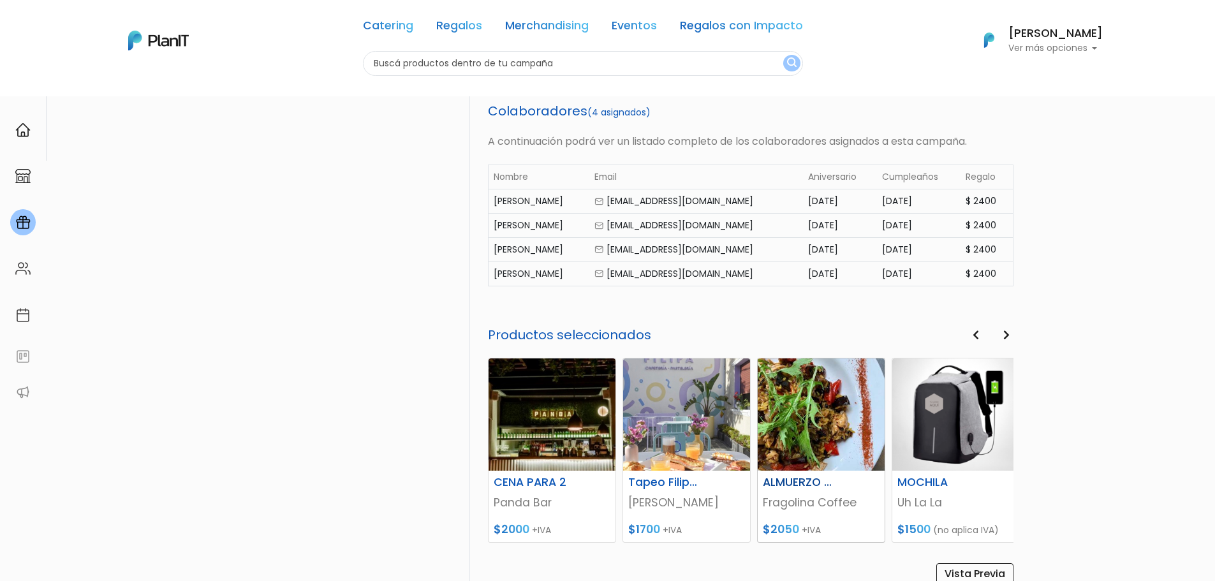
scroll to position [628, 0]
